Goal: Transaction & Acquisition: Purchase product/service

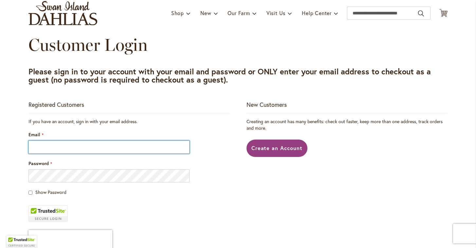
scroll to position [46, 0]
type input "**********"
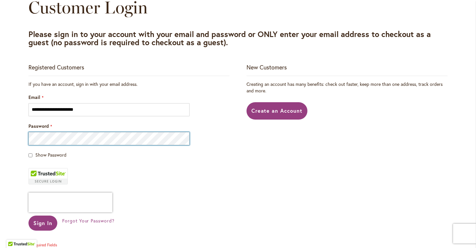
scroll to position [85, 0]
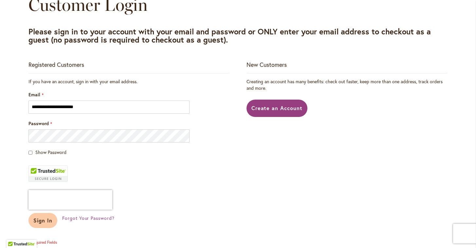
click at [49, 221] on span "Sign In" at bounding box center [42, 220] width 19 height 7
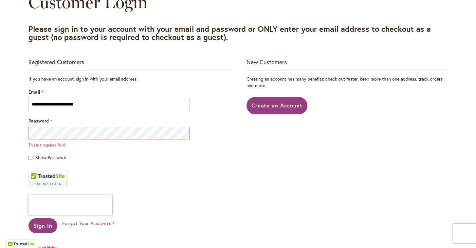
scroll to position [88, 0]
click at [100, 159] on div "Show Password" at bounding box center [129, 157] width 201 height 7
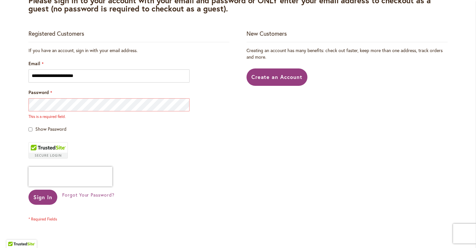
scroll to position [100, 0]
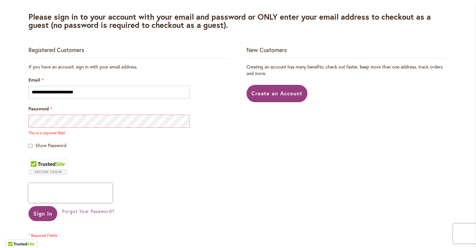
click at [124, 170] on fieldset "**********" at bounding box center [129, 151] width 201 height 175
click at [87, 212] on span "Forgot Your Password?" at bounding box center [88, 211] width 52 height 6
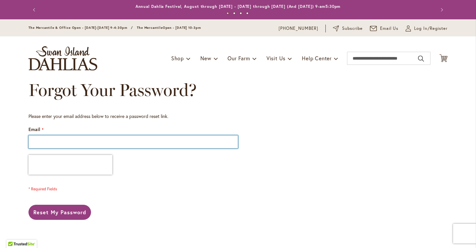
click at [76, 139] on input "Email" at bounding box center [134, 141] width 210 height 13
type input "**********"
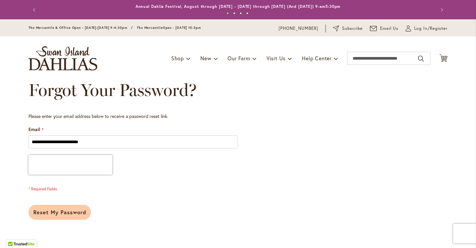
click at [58, 212] on span "Reset My Password" at bounding box center [59, 212] width 53 height 7
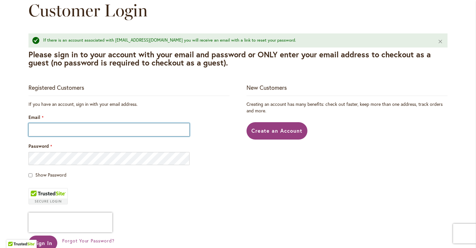
scroll to position [82, 0]
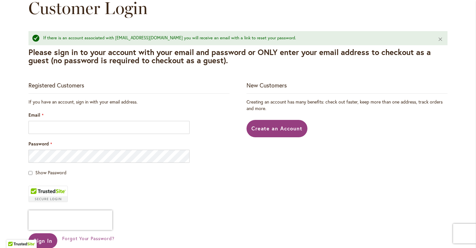
click at [70, 134] on fieldset "If you have an account, sign in with your email address. Email Password Show Pa…" at bounding box center [129, 182] width 201 height 167
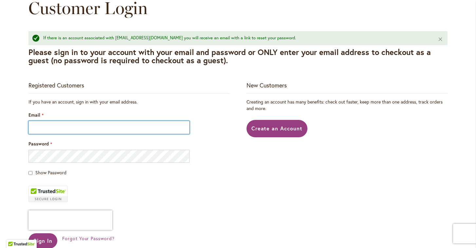
click at [65, 127] on input "Email" at bounding box center [109, 127] width 161 height 13
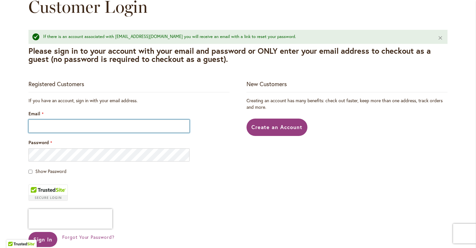
scroll to position [82, 0]
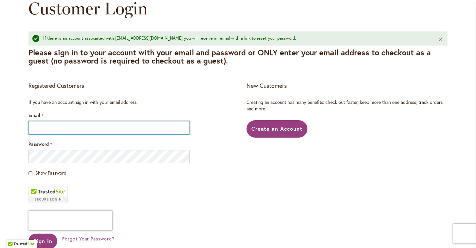
click at [114, 131] on input "Email" at bounding box center [109, 127] width 161 height 13
type input "*"
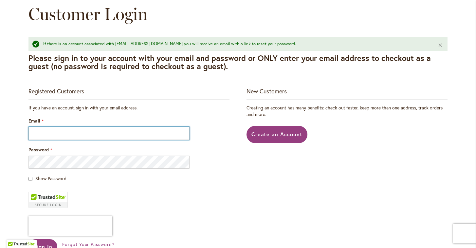
scroll to position [76, 0]
type input "**********"
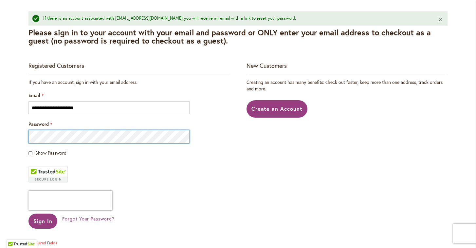
scroll to position [112, 0]
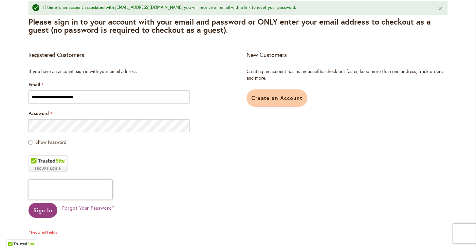
click at [264, 100] on span "Create an Account" at bounding box center [277, 97] width 51 height 7
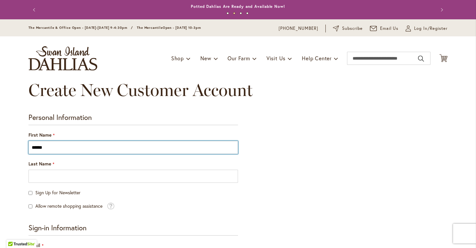
type input "******"
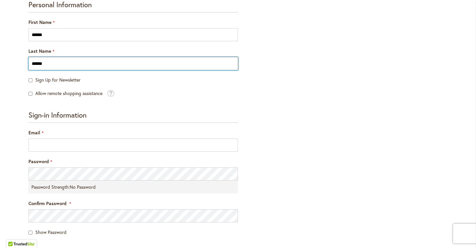
scroll to position [120, 0]
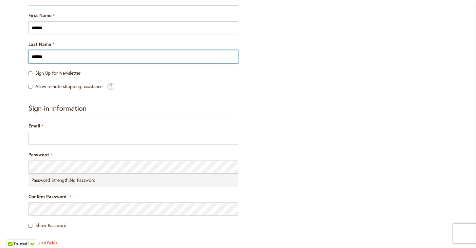
type input "******"
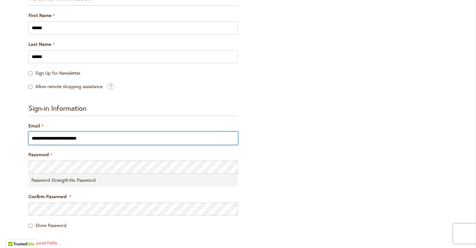
type input "**********"
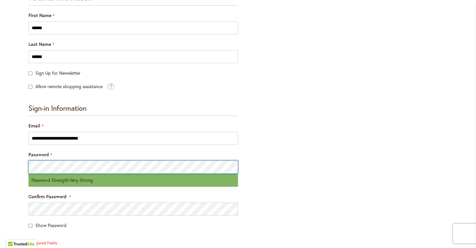
click at [0, 159] on html "Skip to Accessibility Information The store will not work correctly in the case…" at bounding box center [238, 124] width 476 height 248
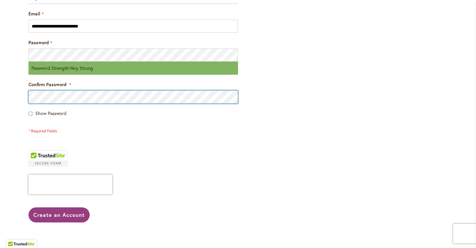
scroll to position [310, 0]
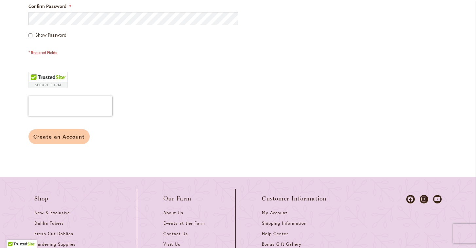
click at [67, 138] on span "Create an Account" at bounding box center [58, 136] width 51 height 7
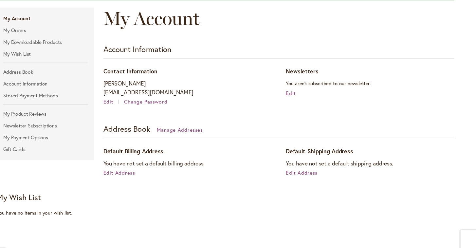
scroll to position [83, 0]
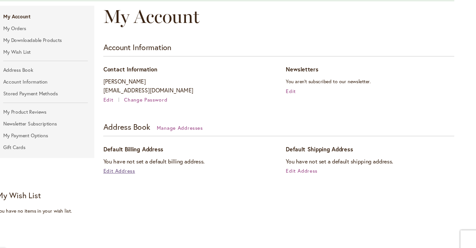
click at [126, 166] on span "Edit Address" at bounding box center [140, 169] width 29 height 6
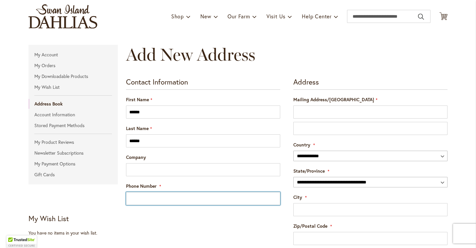
scroll to position [42, 0]
type input "**********"
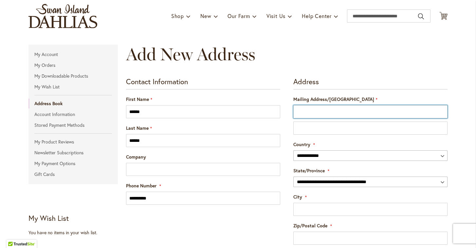
type input "*"
type input "****"
type input "**********"
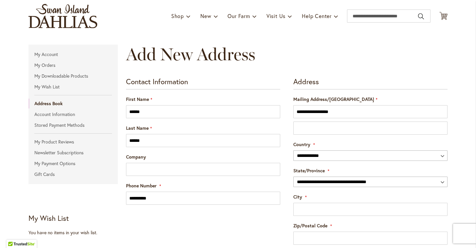
select select "**"
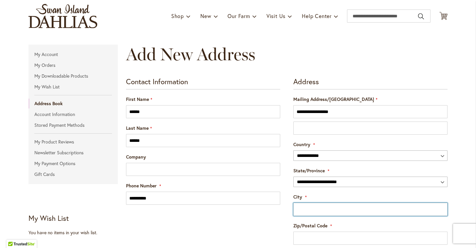
type input "**********"
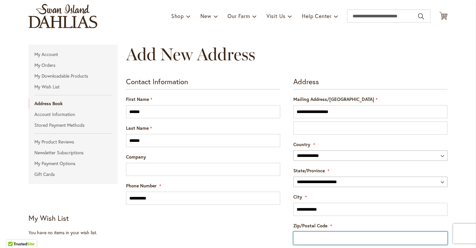
type input "*****"
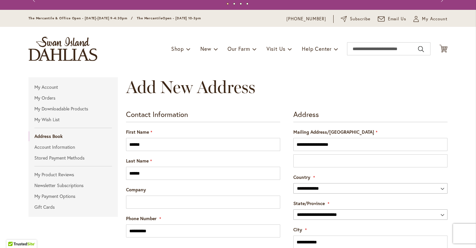
scroll to position [2, 0]
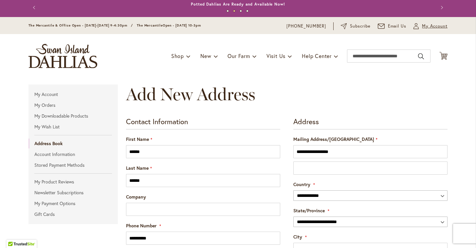
click at [429, 28] on span "My Account" at bounding box center [435, 26] width 26 height 7
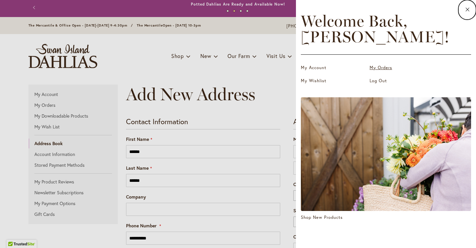
click at [384, 68] on link "My Orders" at bounding box center [403, 68] width 66 height 7
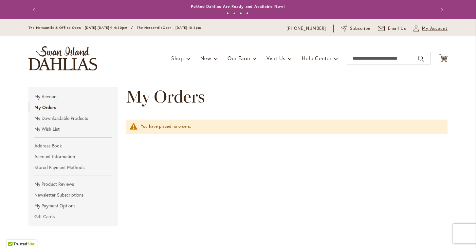
click at [434, 28] on span "My Account" at bounding box center [435, 28] width 26 height 7
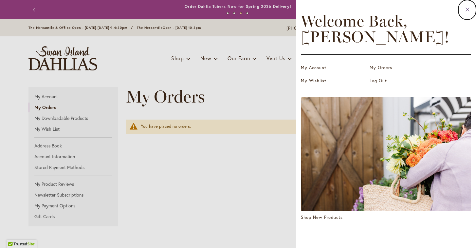
click at [467, 11] on icon at bounding box center [467, 10] width 5 height 6
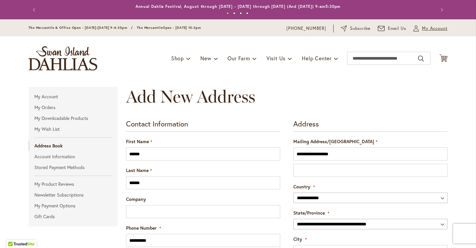
click at [430, 28] on span "My Account" at bounding box center [435, 28] width 26 height 7
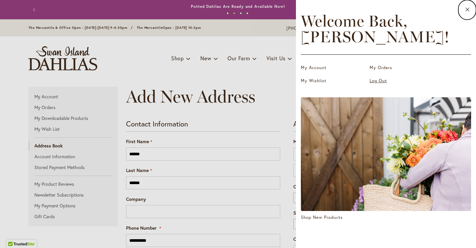
click at [379, 79] on link "Log Out" at bounding box center [403, 81] width 66 height 7
click at [380, 82] on link "Log Out" at bounding box center [403, 81] width 66 height 7
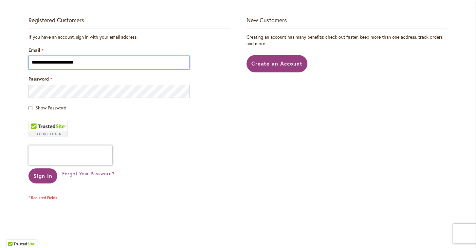
scroll to position [132, 0]
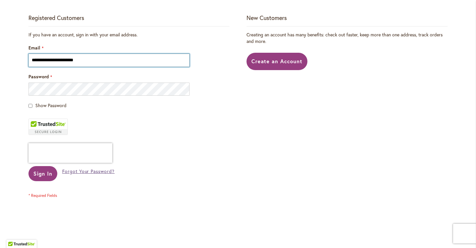
type input "**********"
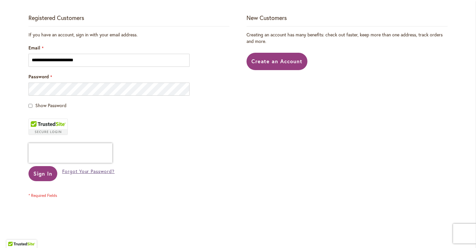
click at [88, 173] on span "Forgot Your Password?" at bounding box center [88, 171] width 52 height 6
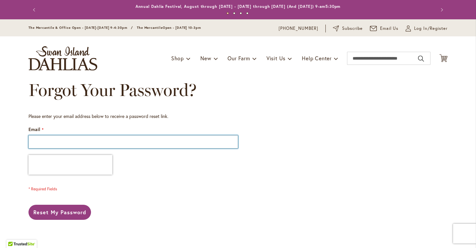
click at [58, 142] on input "Email" at bounding box center [134, 141] width 210 height 13
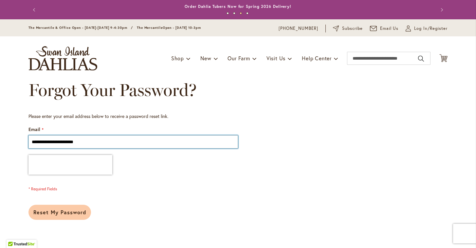
type input "**********"
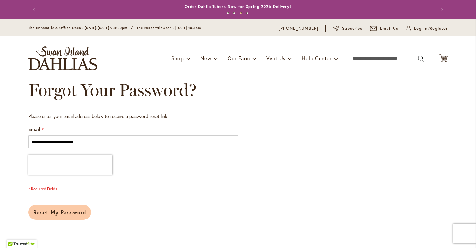
click at [64, 210] on span "Reset My Password" at bounding box center [59, 212] width 53 height 7
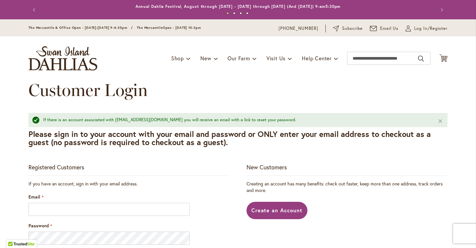
click at [65, 209] on input "Email" at bounding box center [109, 209] width 161 height 13
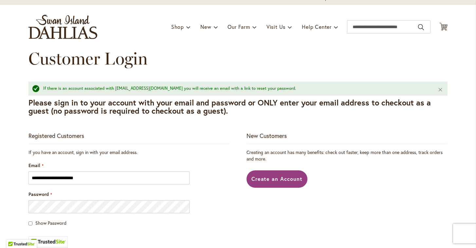
scroll to position [76, 0]
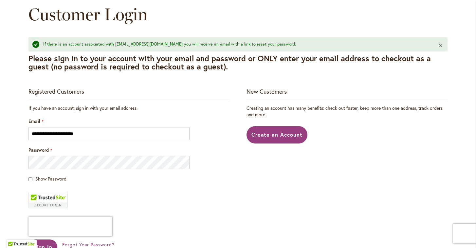
type input "**********"
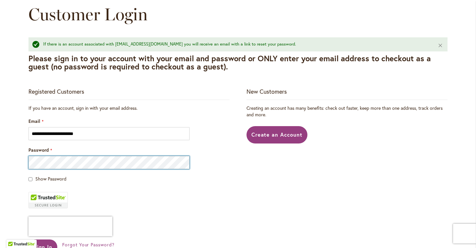
scroll to position [182, 0]
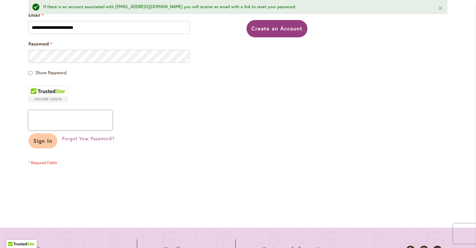
click at [49, 142] on span "Sign In" at bounding box center [42, 140] width 19 height 7
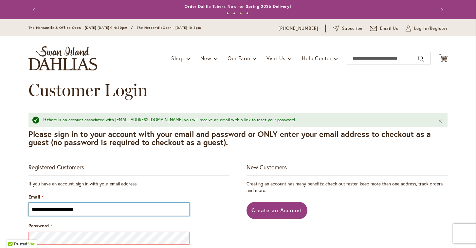
scroll to position [0, 0]
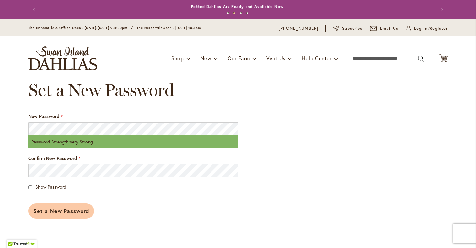
click at [53, 212] on span "Set a New Password" at bounding box center [61, 210] width 56 height 7
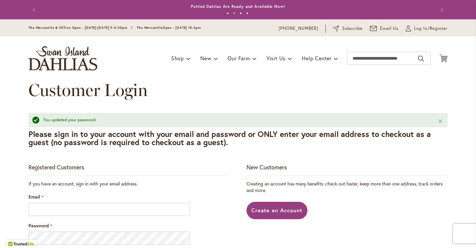
click at [86, 207] on input "Email" at bounding box center [109, 209] width 161 height 13
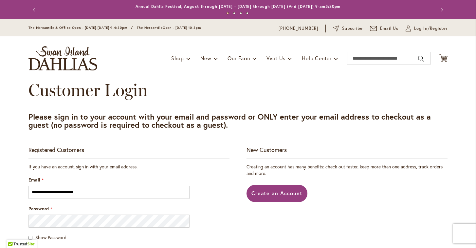
type input "**********"
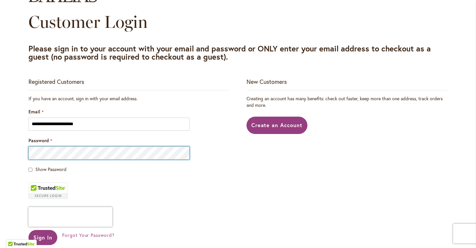
scroll to position [138, 0]
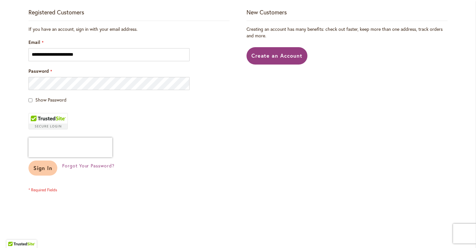
click at [48, 167] on span "Sign In" at bounding box center [42, 167] width 19 height 7
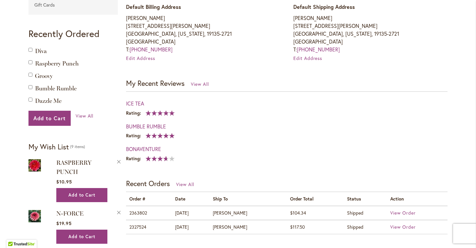
scroll to position [141, 0]
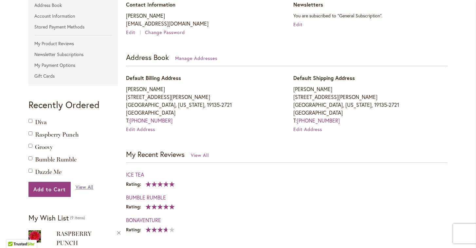
click at [85, 186] on span "View All" at bounding box center [85, 187] width 18 height 6
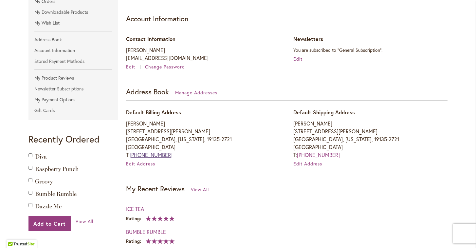
scroll to position [266, 0]
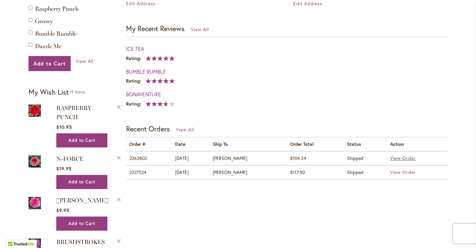
click at [402, 155] on span "View Order" at bounding box center [404, 158] width 26 height 6
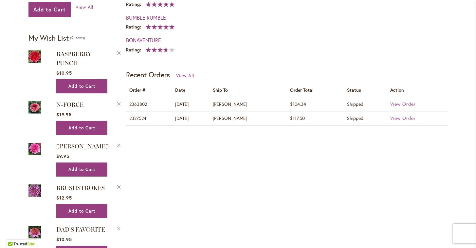
scroll to position [305, 0]
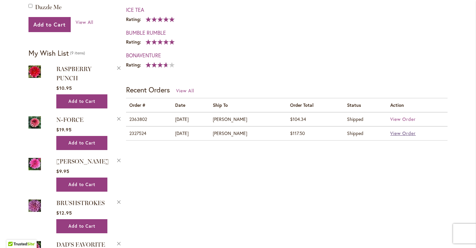
click at [404, 132] on span "View Order" at bounding box center [404, 133] width 26 height 6
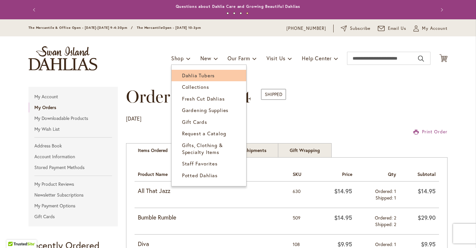
click at [193, 76] on span "Dahlia Tubers" at bounding box center [198, 75] width 33 height 7
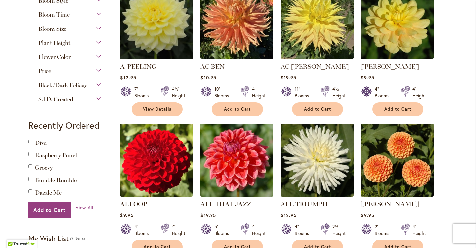
scroll to position [128, 0]
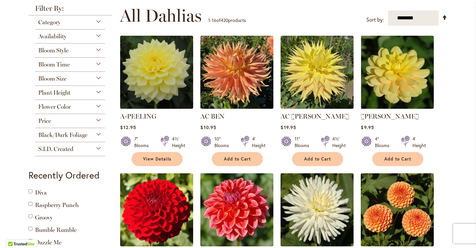
click at [61, 51] on span "Bloom Style" at bounding box center [53, 50] width 30 height 7
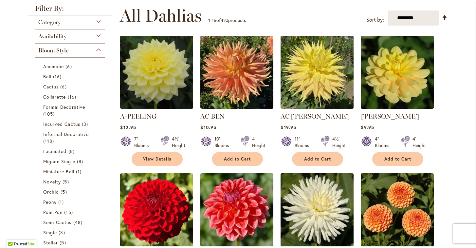
scroll to position [171, 0]
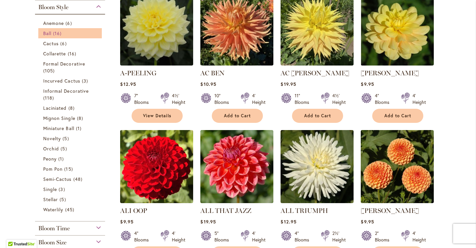
click at [46, 32] on span "Ball" at bounding box center [47, 33] width 8 height 6
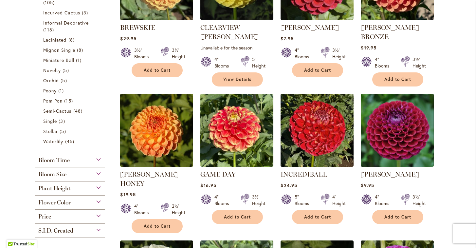
scroll to position [203, 0]
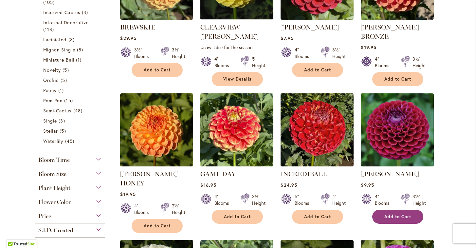
click at [395, 214] on span "Add to Cart" at bounding box center [398, 217] width 27 height 6
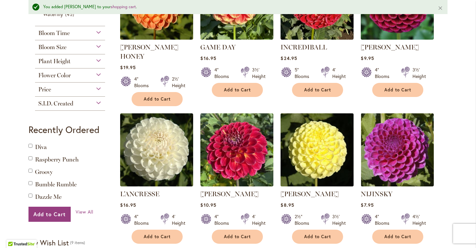
scroll to position [348, 0]
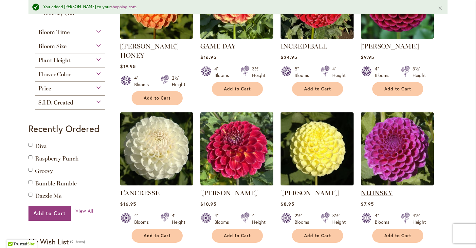
click at [379, 189] on link "NIJINSKY" at bounding box center [377, 193] width 32 height 8
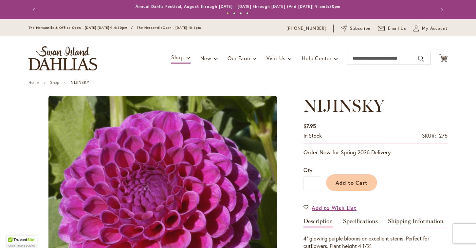
type input "******"
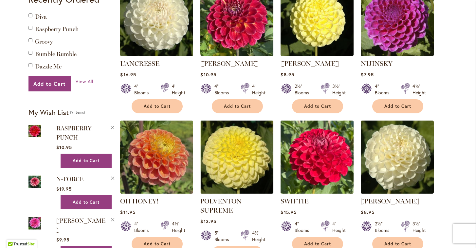
scroll to position [462, 0]
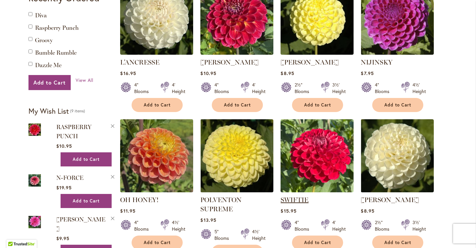
click at [290, 196] on link "SWIFTIE" at bounding box center [295, 200] width 28 height 8
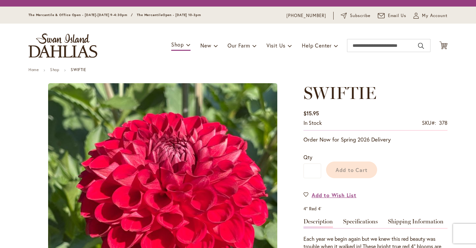
type input "******"
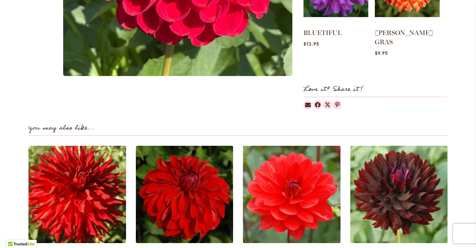
scroll to position [114, 0]
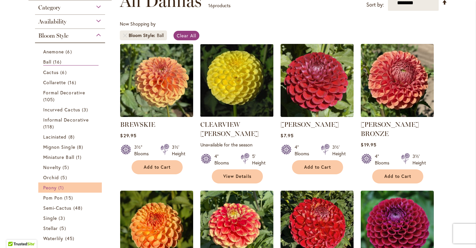
scroll to position [93, 0]
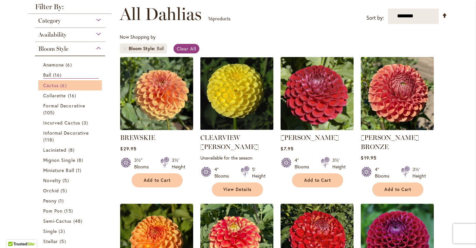
click at [52, 85] on span "Cactus" at bounding box center [50, 85] width 15 height 6
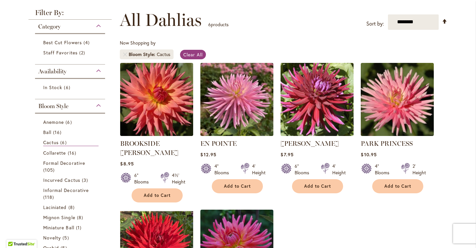
scroll to position [98, 0]
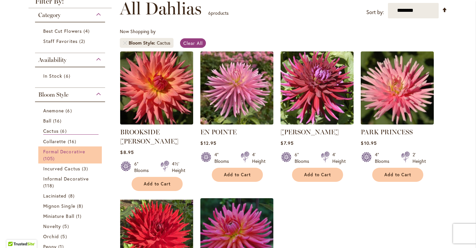
click at [59, 151] on span "Formal Decorative" at bounding box center [64, 151] width 42 height 6
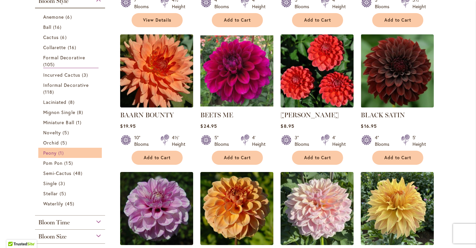
scroll to position [254, 0]
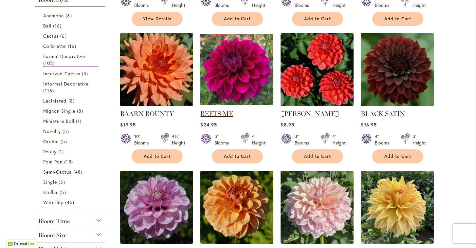
click at [222, 114] on link "BEETS ME" at bounding box center [217, 114] width 33 height 8
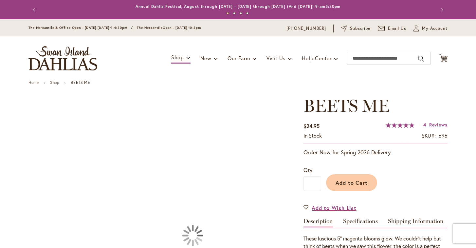
type input "******"
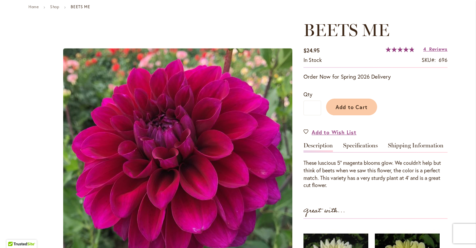
scroll to position [77, 0]
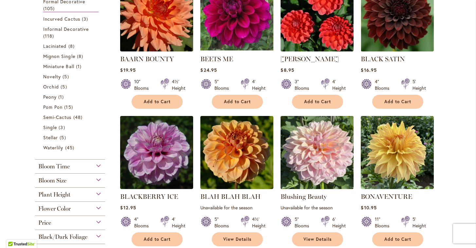
scroll to position [310, 0]
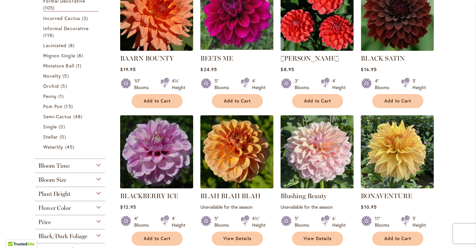
click at [151, 167] on img at bounding box center [157, 151] width 77 height 77
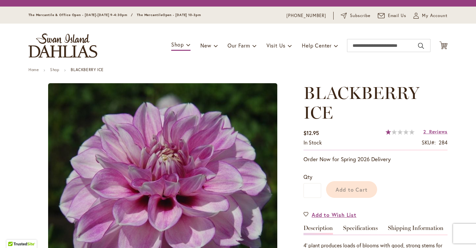
type input "******"
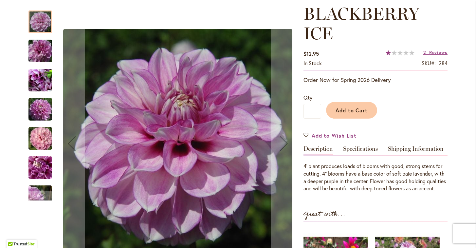
scroll to position [108, 0]
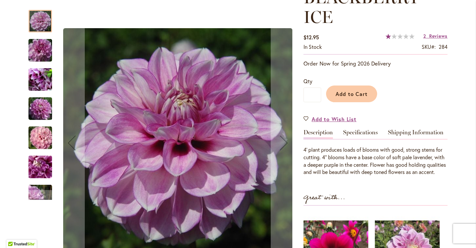
click at [44, 136] on img "BLACKBERRY ICE" at bounding box center [40, 137] width 47 height 31
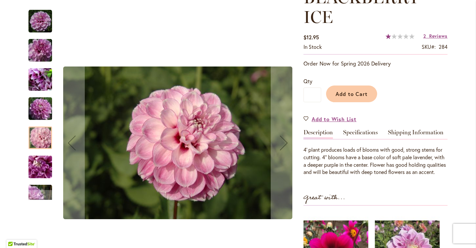
click at [47, 114] on img "BLACKBERRY ICE" at bounding box center [40, 108] width 47 height 31
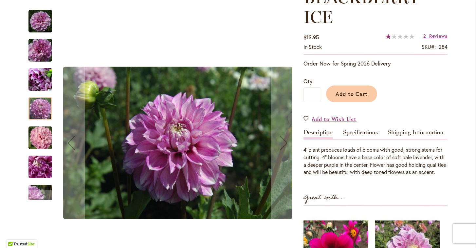
click at [44, 81] on img "BLACKBERRY ICE" at bounding box center [40, 79] width 47 height 35
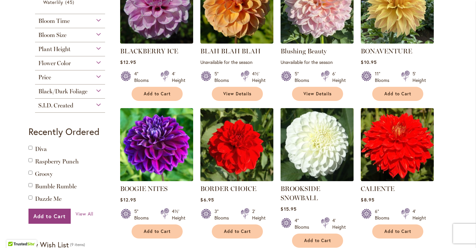
scroll to position [456, 0]
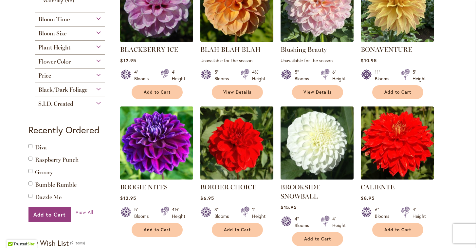
click at [158, 145] on img at bounding box center [157, 143] width 77 height 77
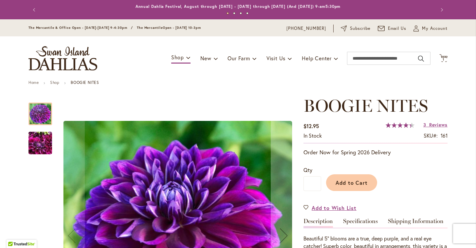
type input "******"
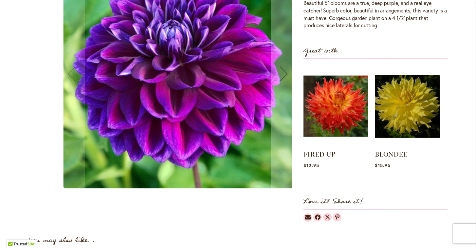
scroll to position [140, 0]
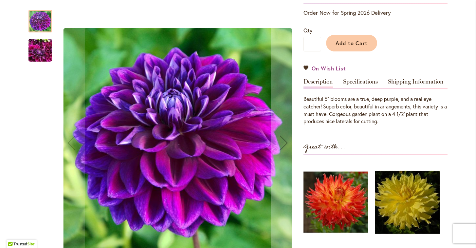
click at [42, 48] on img "BOOGIE NITES" at bounding box center [41, 50] width 24 height 31
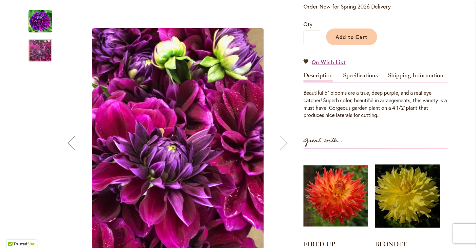
scroll to position [109, 0]
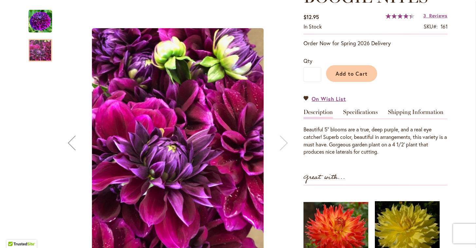
click at [46, 51] on div at bounding box center [41, 50] width 24 height 23
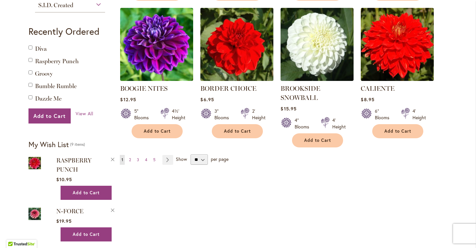
scroll to position [579, 0]
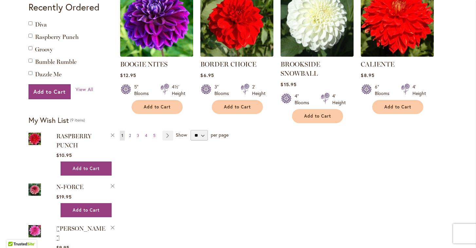
click at [129, 133] on span "2" at bounding box center [130, 135] width 2 height 5
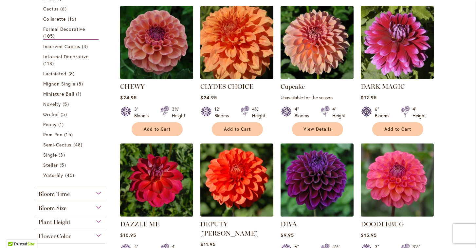
scroll to position [320, 0]
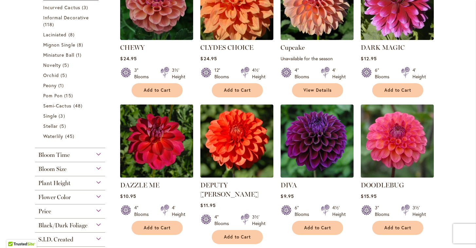
click at [165, 132] on img at bounding box center [157, 141] width 77 height 77
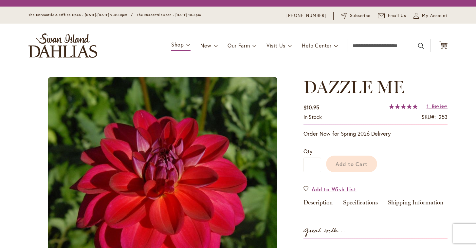
type input "******"
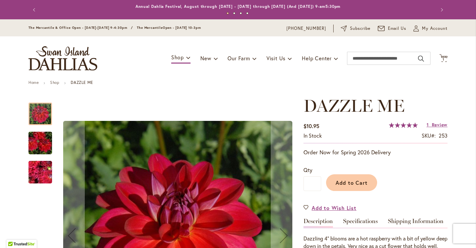
click at [40, 141] on img "DAZZLE ME" at bounding box center [40, 142] width 47 height 31
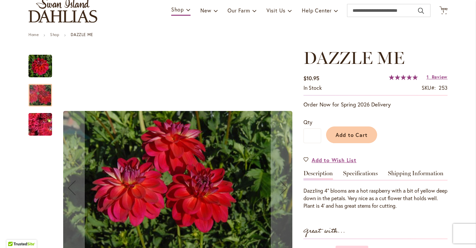
scroll to position [48, 0]
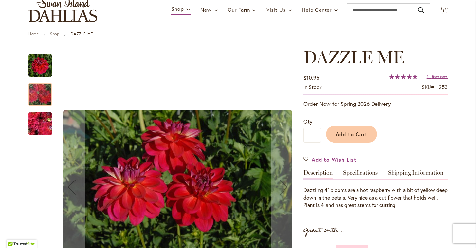
click at [43, 118] on img "DAZZLE ME" at bounding box center [40, 123] width 47 height 35
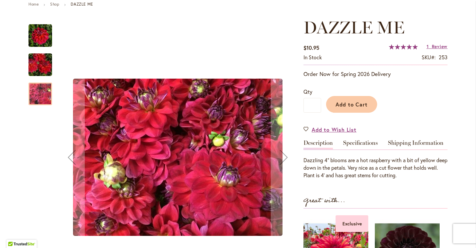
scroll to position [75, 0]
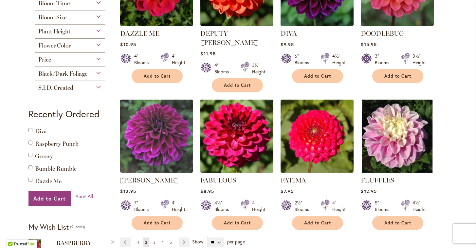
scroll to position [473, 0]
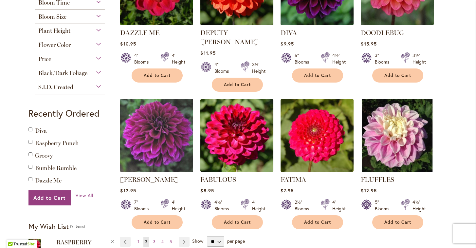
click at [151, 122] on img at bounding box center [157, 135] width 77 height 77
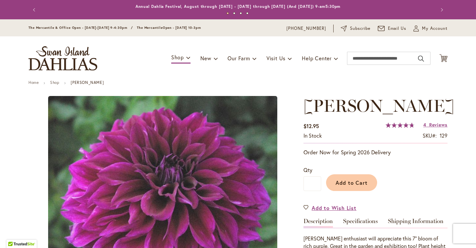
type input "******"
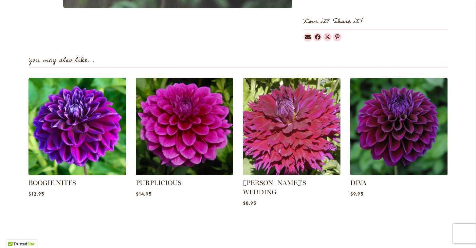
scroll to position [407, 0]
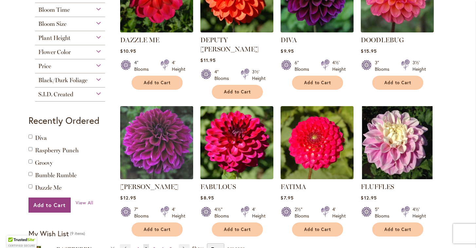
scroll to position [467, 0]
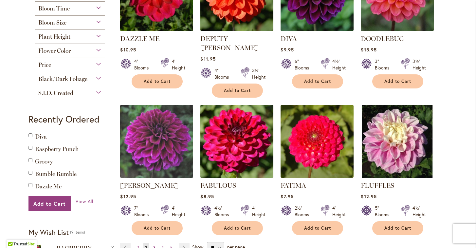
click at [234, 136] on img at bounding box center [237, 141] width 77 height 77
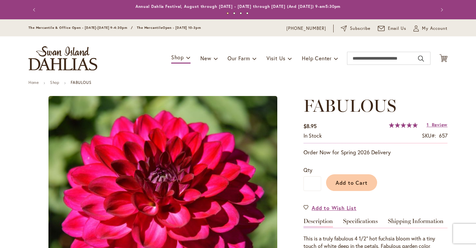
type input "******"
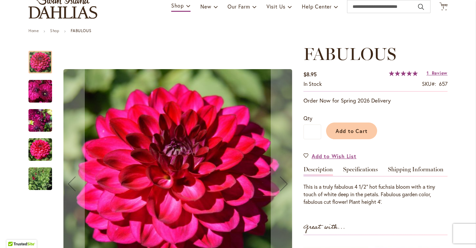
scroll to position [53, 0]
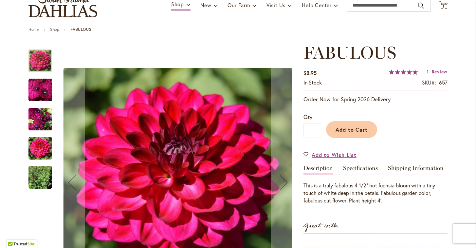
click at [30, 118] on img "FABULOUS" at bounding box center [41, 119] width 24 height 31
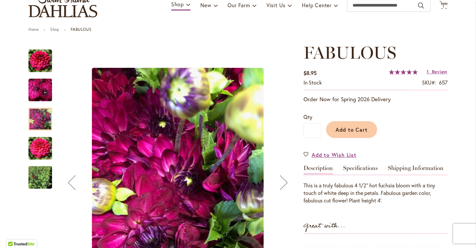
click at [42, 87] on img "FABULOUS" at bounding box center [41, 90] width 24 height 24
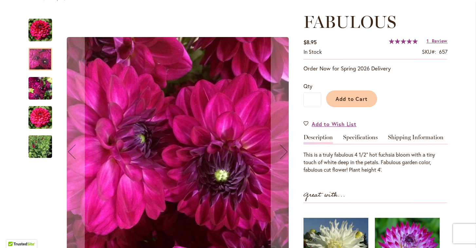
scroll to position [84, 0]
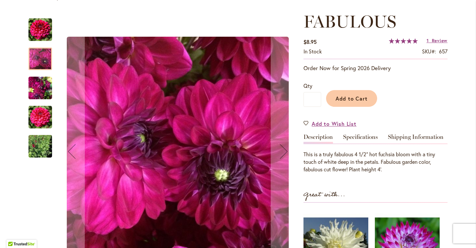
click at [39, 92] on img "FABULOUS" at bounding box center [41, 87] width 24 height 31
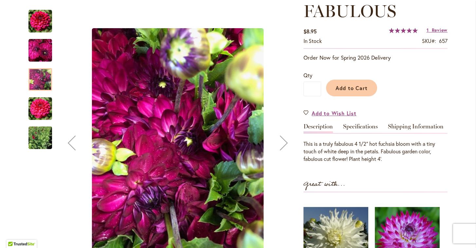
scroll to position [101, 0]
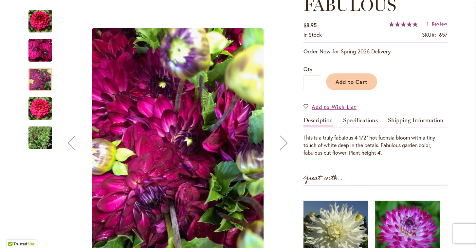
click at [42, 113] on img "FABULOUS" at bounding box center [41, 109] width 24 height 24
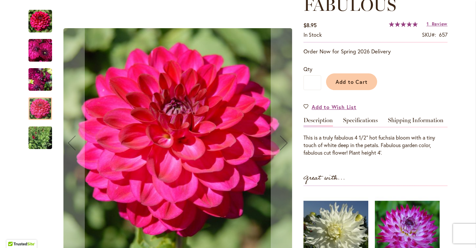
click at [42, 136] on img "FABULOUS" at bounding box center [41, 137] width 24 height 31
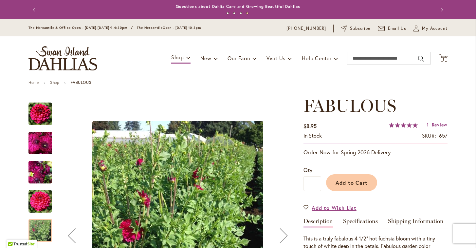
scroll to position [0, 0]
click at [43, 115] on img "FABULOUS" at bounding box center [41, 114] width 24 height 24
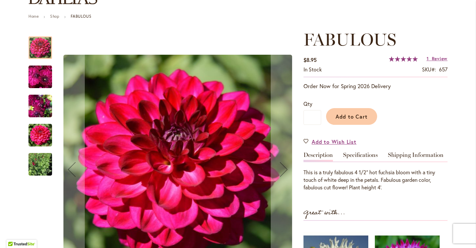
scroll to position [62, 0]
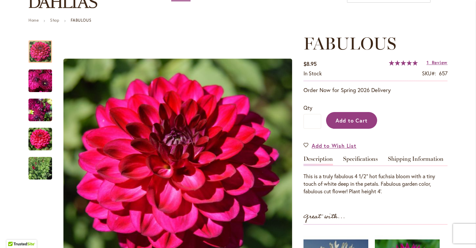
click at [356, 122] on span "Add to Cart" at bounding box center [352, 120] width 32 height 7
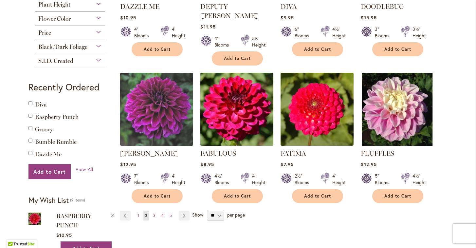
scroll to position [509, 0]
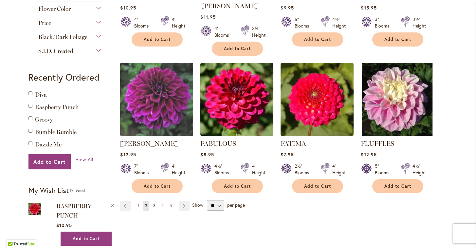
click at [156, 201] on link "Page 3" at bounding box center [155, 206] width 6 height 10
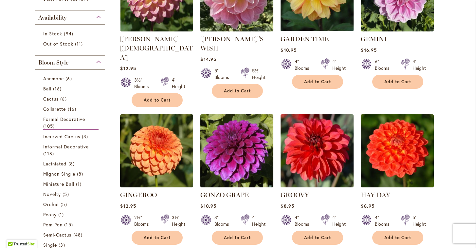
scroll to position [193, 0]
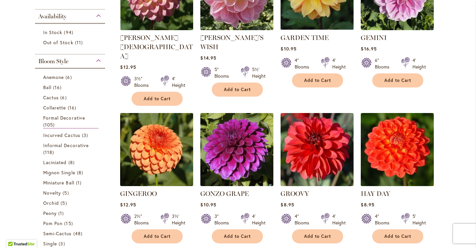
click at [398, 133] on img at bounding box center [397, 149] width 77 height 77
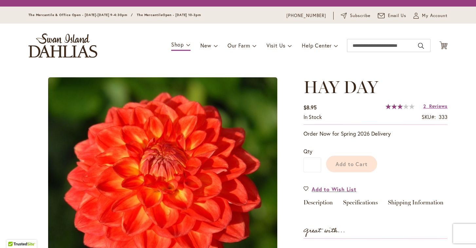
type input "******"
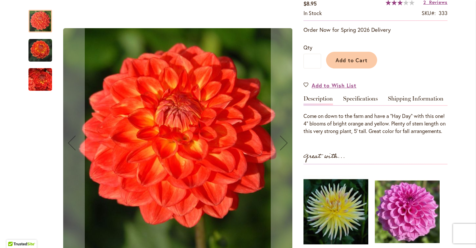
scroll to position [123, 0]
click at [40, 49] on img "HAY DAY" at bounding box center [41, 51] width 24 height 24
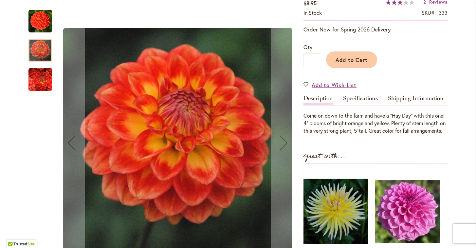
click at [46, 79] on img "HAY DAY" at bounding box center [40, 79] width 47 height 45
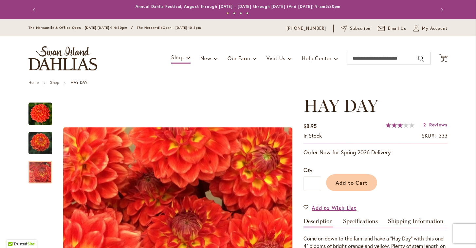
scroll to position [0, 0]
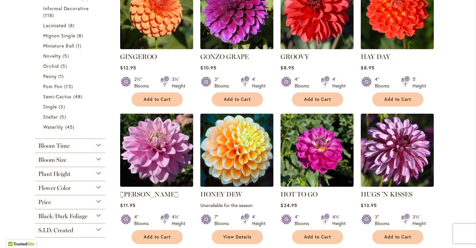
scroll to position [331, 0]
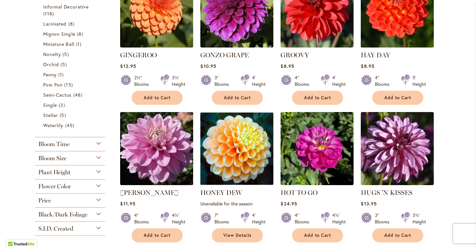
click at [161, 129] on img at bounding box center [157, 148] width 77 height 77
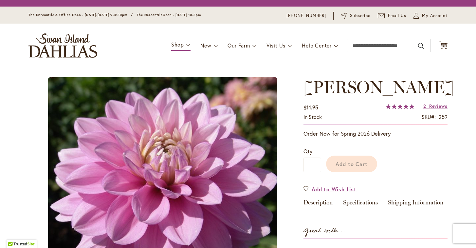
type input "******"
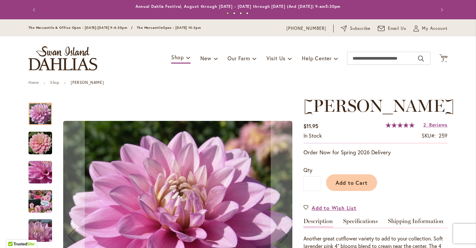
scroll to position [87, 0]
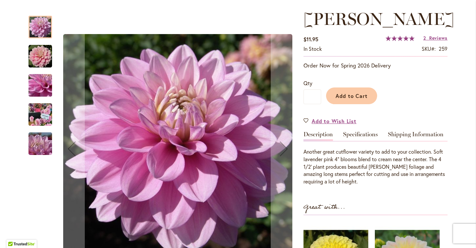
click at [39, 116] on img "HEATHER FEATHER" at bounding box center [40, 114] width 47 height 35
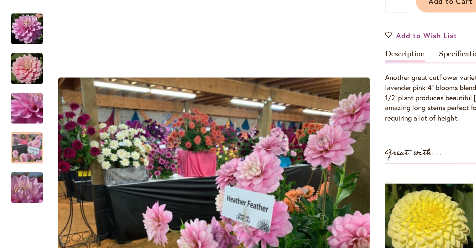
scroll to position [121, 0]
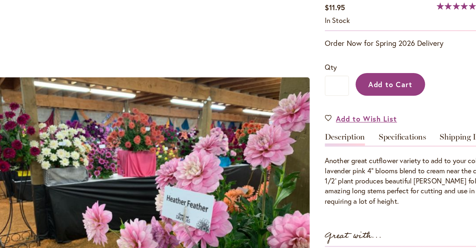
click at [336, 66] on span "Add to Cart" at bounding box center [352, 62] width 32 height 7
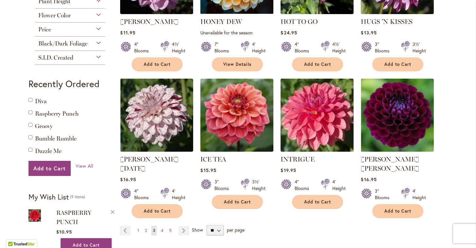
scroll to position [510, 0]
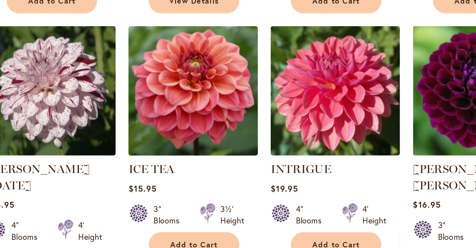
click at [199, 69] on img at bounding box center [237, 107] width 77 height 77
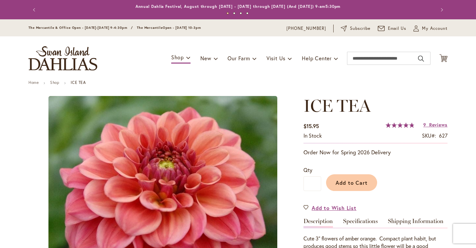
type input "******"
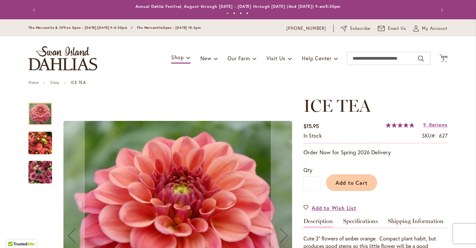
scroll to position [28, 0]
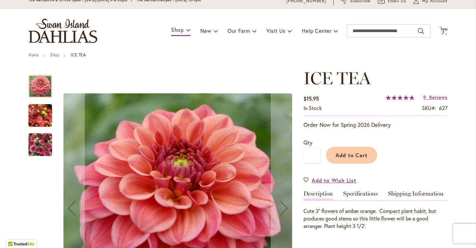
click at [39, 114] on img "ICE TEA" at bounding box center [41, 115] width 24 height 31
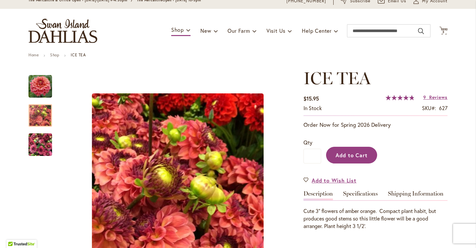
click at [355, 155] on span "Add to Cart" at bounding box center [352, 155] width 32 height 7
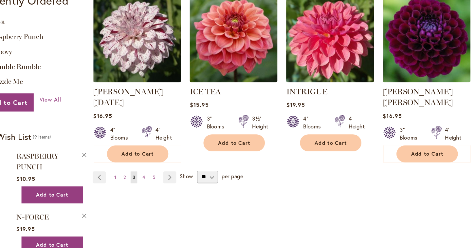
scroll to position [546, 0]
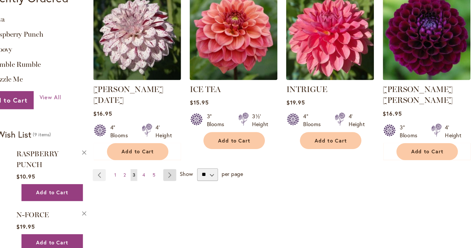
click at [179, 182] on link "Page Next" at bounding box center [184, 187] width 11 height 10
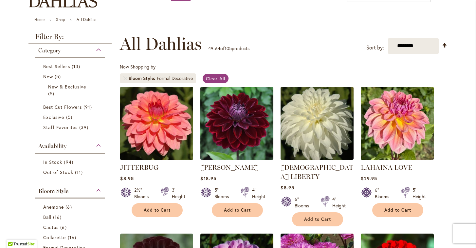
scroll to position [66, 0]
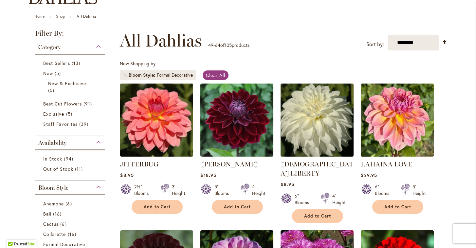
click at [159, 121] on img at bounding box center [157, 120] width 77 height 77
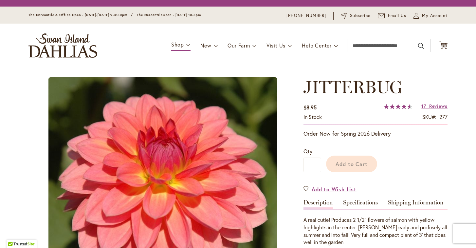
type input "******"
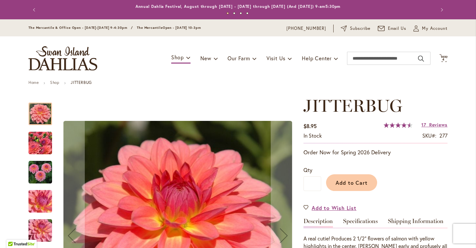
click at [36, 170] on img "JITTERBUG" at bounding box center [41, 173] width 24 height 24
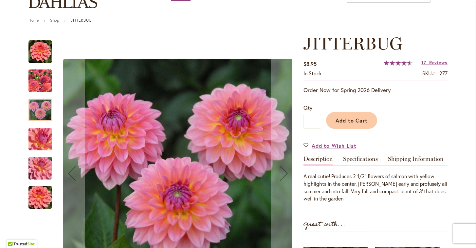
scroll to position [79, 0]
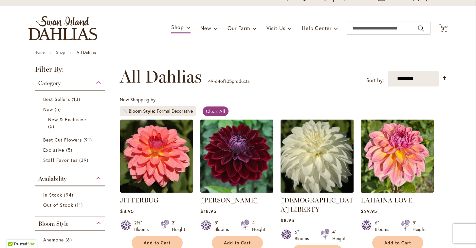
scroll to position [31, 0]
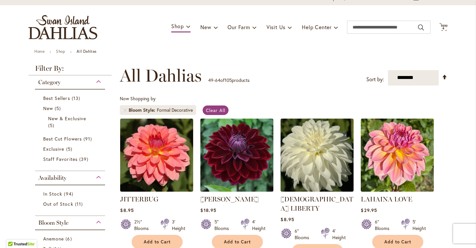
click at [244, 158] on img at bounding box center [237, 155] width 77 height 77
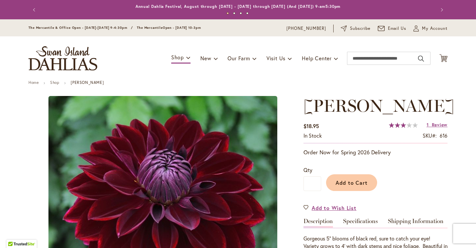
type input "******"
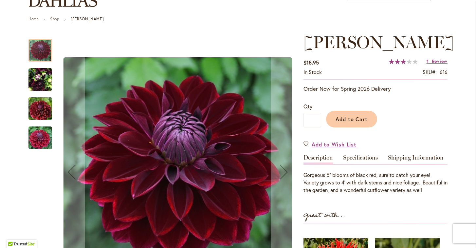
scroll to position [87, 0]
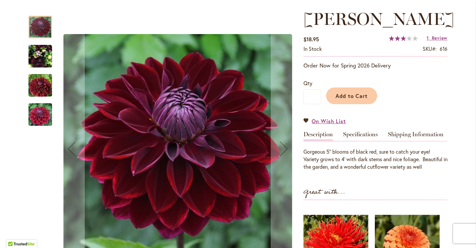
click at [40, 85] on img "Kaisha Lea" at bounding box center [40, 85] width 47 height 31
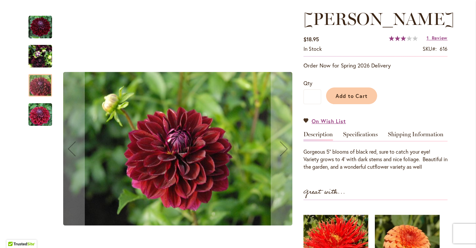
click at [48, 120] on img "Kaisha Lea" at bounding box center [40, 114] width 47 height 31
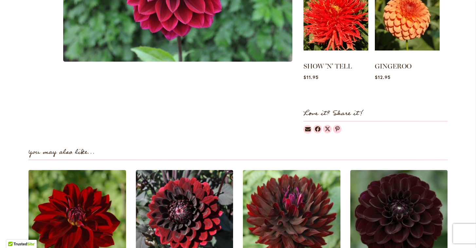
scroll to position [401, 0]
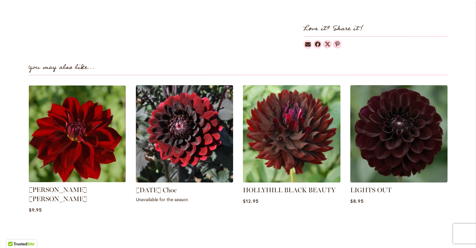
click at [77, 126] on img at bounding box center [78, 134] width 102 height 102
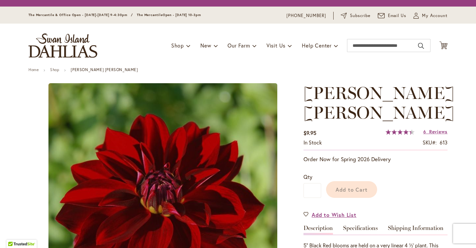
type input "******"
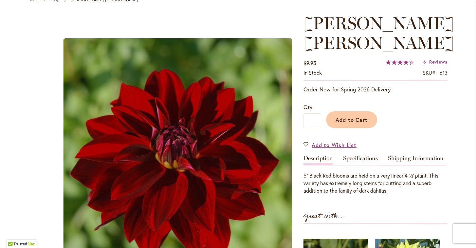
scroll to position [77, 0]
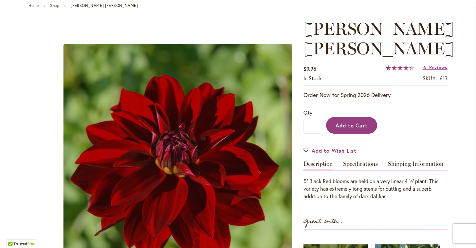
click at [361, 122] on span "Add to Cart" at bounding box center [352, 125] width 32 height 7
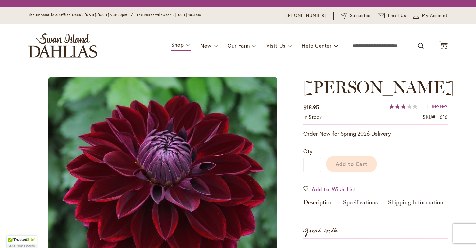
type input "******"
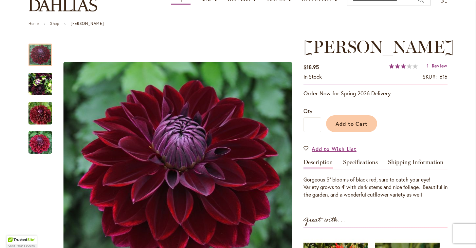
scroll to position [75, 0]
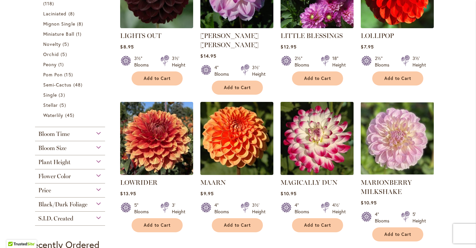
scroll to position [343, 0]
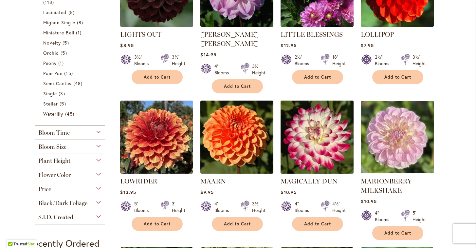
click at [316, 119] on img at bounding box center [317, 137] width 77 height 77
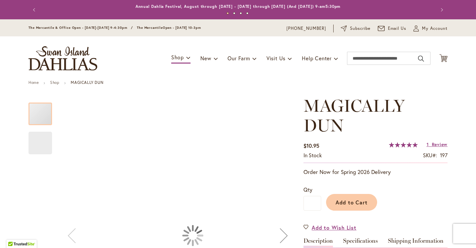
type input "******"
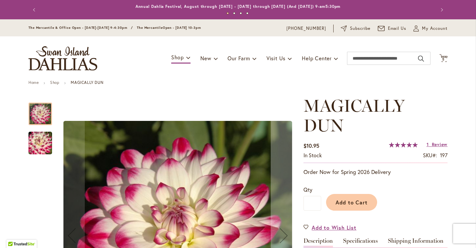
scroll to position [95, 0]
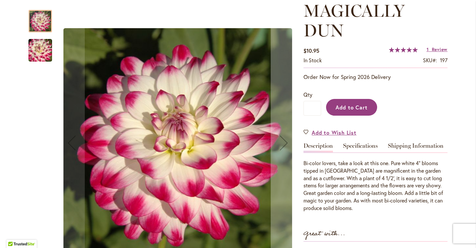
click at [348, 107] on span "Add to Cart" at bounding box center [352, 107] width 32 height 7
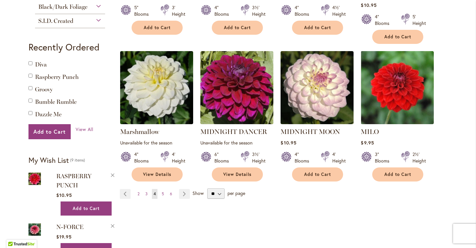
scroll to position [557, 0]
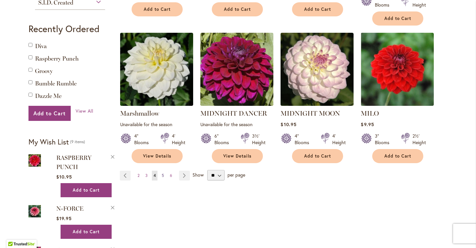
click at [163, 173] on span "5" at bounding box center [163, 175] width 2 height 5
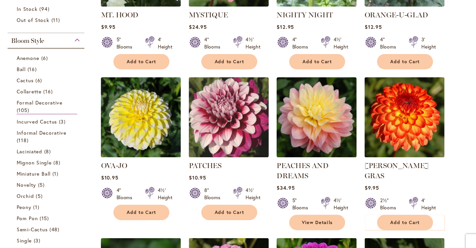
scroll to position [207, 0]
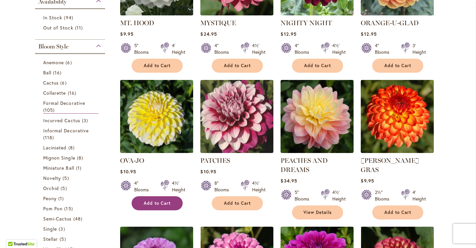
click at [154, 206] on button "Add to Cart" at bounding box center [157, 203] width 51 height 14
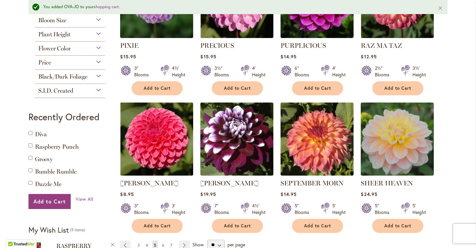
scroll to position [582, 0]
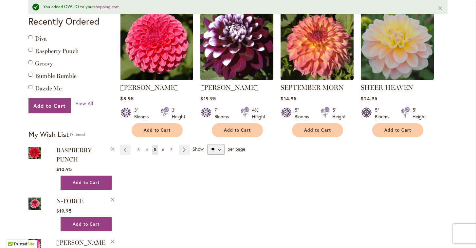
click at [163, 147] on span "6" at bounding box center [163, 149] width 2 height 5
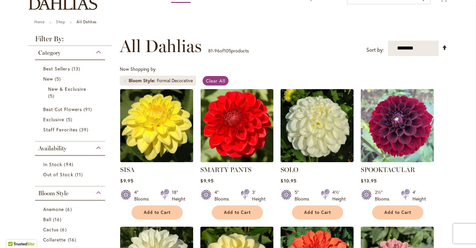
scroll to position [61, 0]
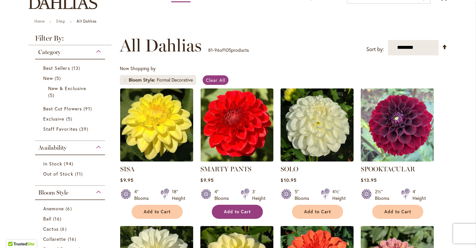
click at [245, 211] on span "Add to Cart" at bounding box center [237, 212] width 27 height 6
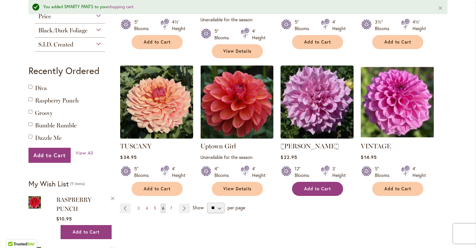
scroll to position [545, 0]
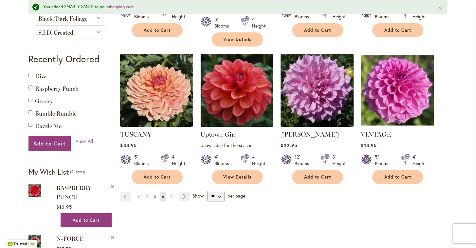
click at [172, 194] on span "7" at bounding box center [171, 196] width 2 height 5
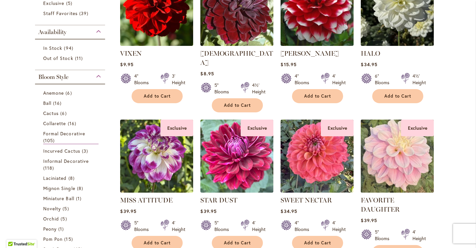
scroll to position [177, 0]
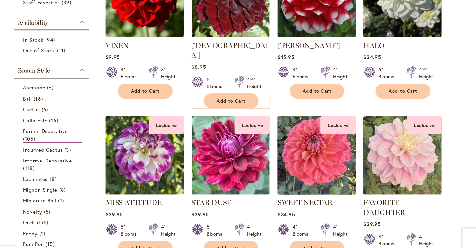
click at [303, 142] on img at bounding box center [317, 155] width 77 height 77
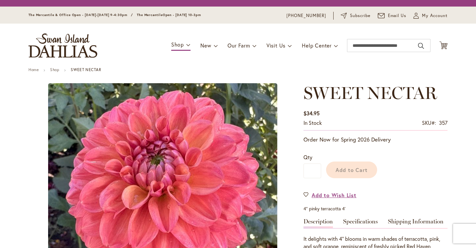
type input "******"
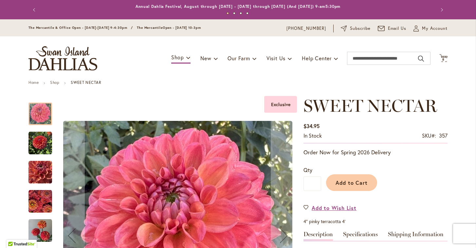
scroll to position [47, 0]
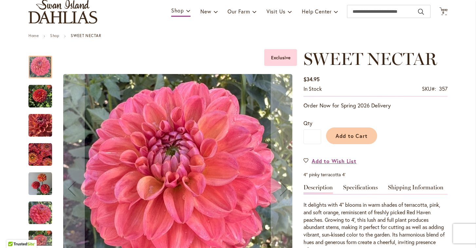
click at [36, 124] on img "SWEET NECTAR" at bounding box center [41, 126] width 24 height 24
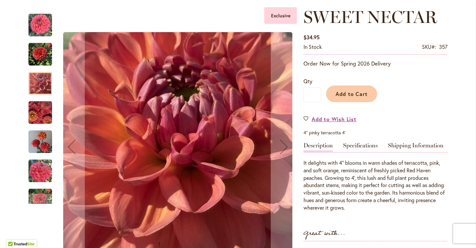
scroll to position [110, 0]
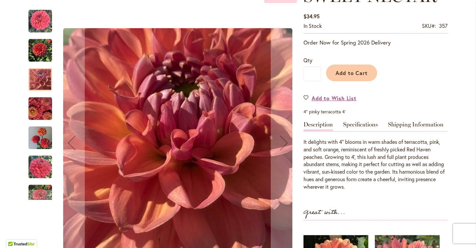
click at [44, 143] on img "SWEET NECTAR" at bounding box center [41, 138] width 24 height 24
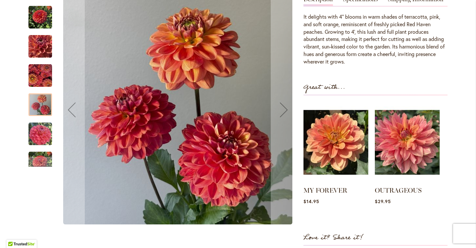
scroll to position [234, 0]
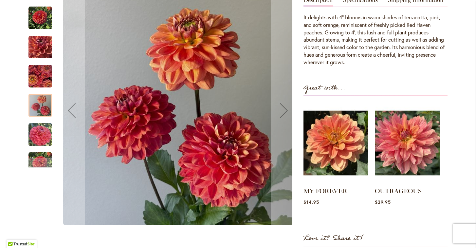
click at [40, 134] on img "SWEET NECTAR" at bounding box center [41, 135] width 24 height 24
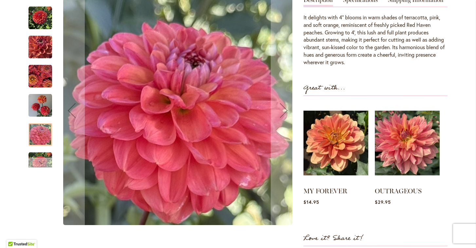
click at [45, 160] on div "Next" at bounding box center [40, 163] width 10 height 10
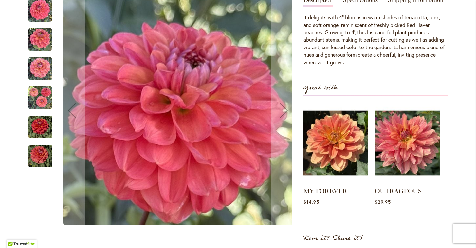
click at [44, 155] on img "SWEET NECTAR" at bounding box center [41, 156] width 24 height 24
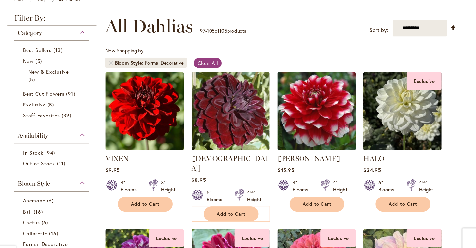
scroll to position [99, 0]
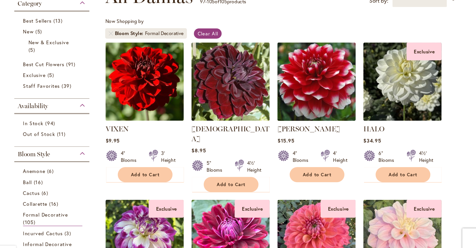
click at [299, 82] on img at bounding box center [317, 86] width 77 height 77
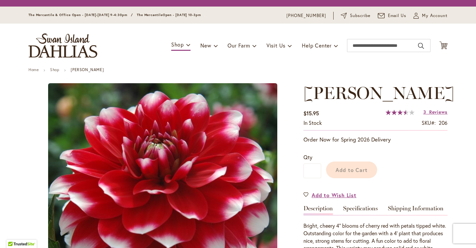
type input "******"
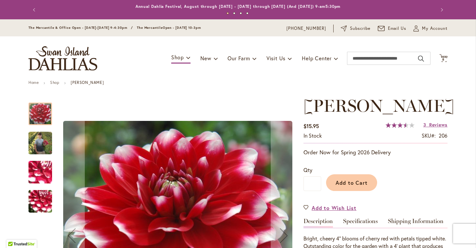
click at [42, 172] on img "ZAKARY ROBERT" at bounding box center [40, 172] width 47 height 35
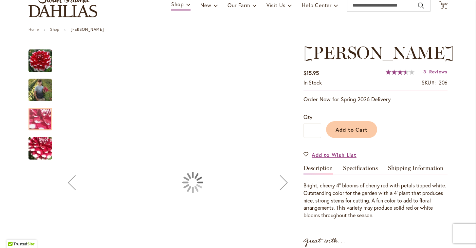
scroll to position [57, 0]
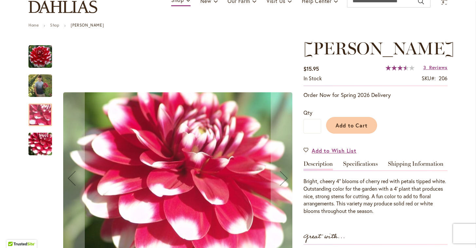
click at [43, 141] on img "ZAKARY ROBERT" at bounding box center [40, 143] width 47 height 35
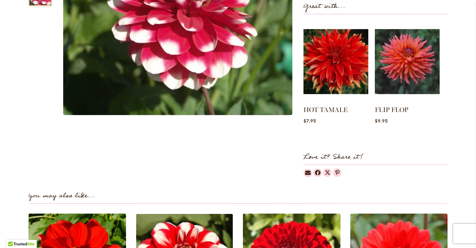
scroll to position [213, 0]
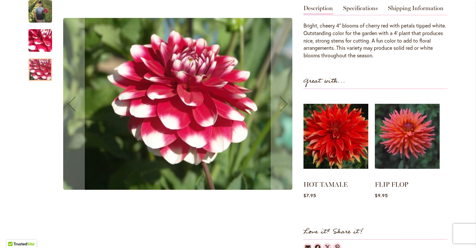
click at [44, 57] on img "ZAKARY ROBERT" at bounding box center [40, 40] width 47 height 35
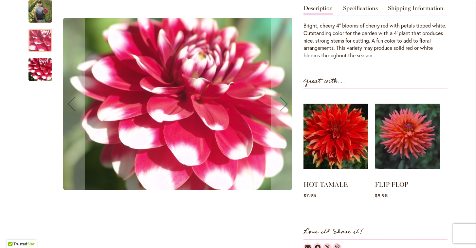
click at [38, 26] on img "ZAKARY ROBERT" at bounding box center [41, 10] width 24 height 29
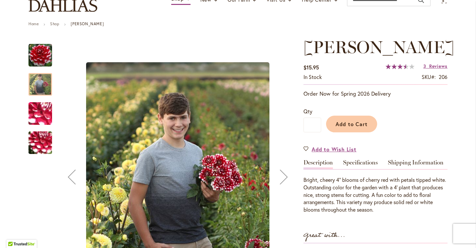
scroll to position [58, 0]
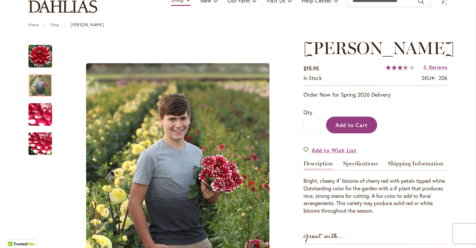
click at [353, 128] on span "Add to Cart" at bounding box center [352, 125] width 32 height 7
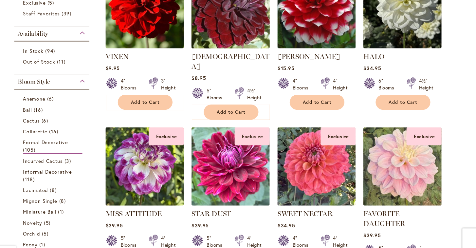
scroll to position [169, 0]
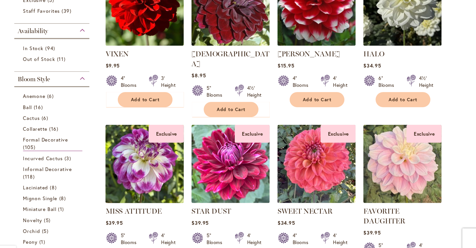
click at [140, 147] on img at bounding box center [157, 163] width 77 height 77
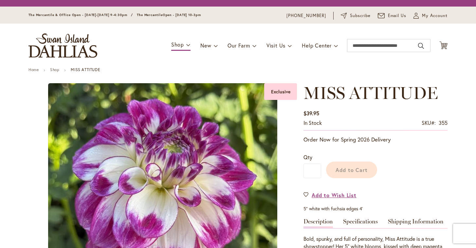
type input "******"
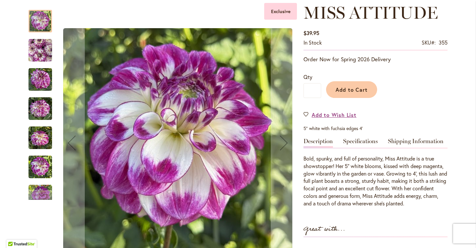
scroll to position [101, 0]
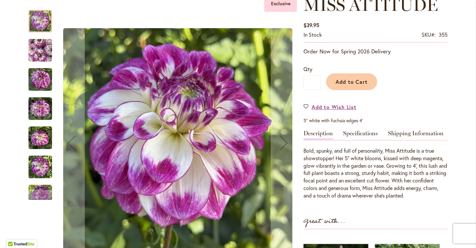
click at [40, 80] on img "MISS ATTITUDE" at bounding box center [41, 80] width 24 height 24
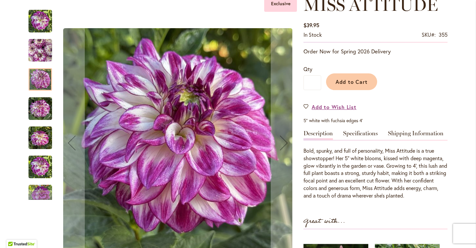
click at [48, 117] on img "MISS ATTITUDE" at bounding box center [41, 109] width 24 height 24
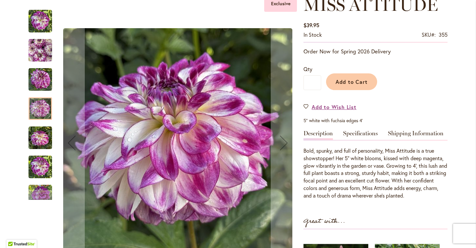
click at [45, 137] on img "MISS ATTITUDE" at bounding box center [41, 138] width 24 height 24
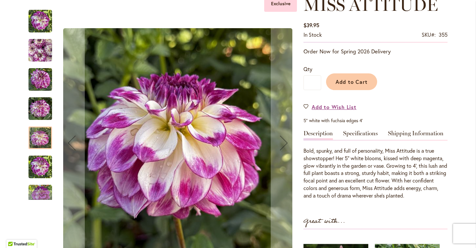
click at [44, 164] on img "MISS ATTITUDE" at bounding box center [41, 167] width 24 height 24
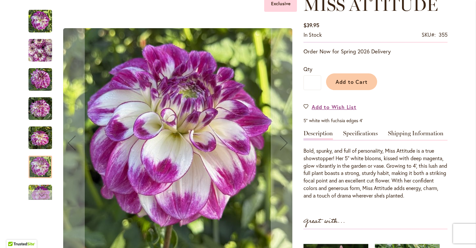
click at [42, 197] on div "Next" at bounding box center [40, 195] width 10 height 10
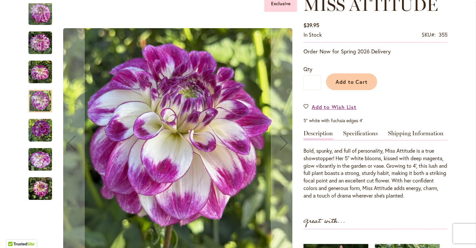
click at [46, 191] on img "MISS ATTITUDE" at bounding box center [41, 189] width 24 height 24
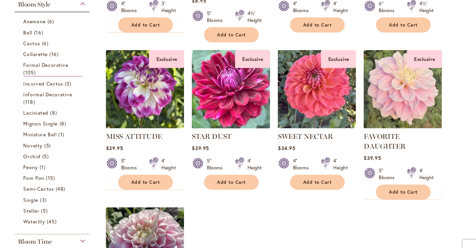
scroll to position [237, 0]
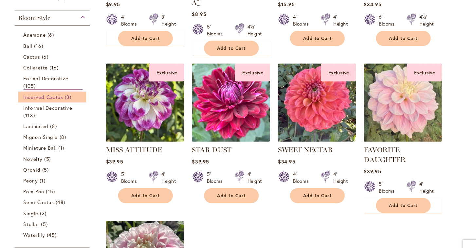
click at [55, 91] on span "Incurved Cactus" at bounding box center [61, 90] width 37 height 6
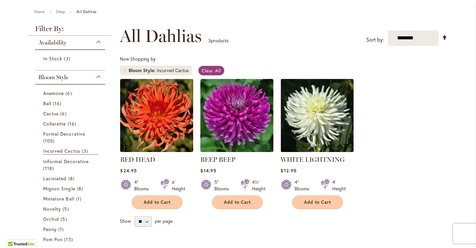
scroll to position [72, 0]
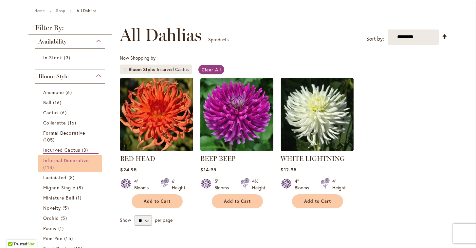
click at [67, 159] on span "Informal Decorative" at bounding box center [66, 160] width 46 height 6
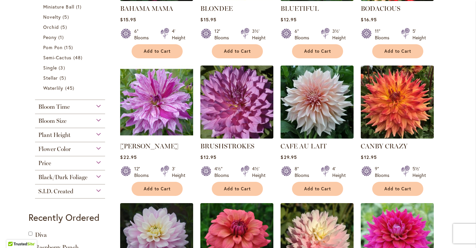
scroll to position [370, 0]
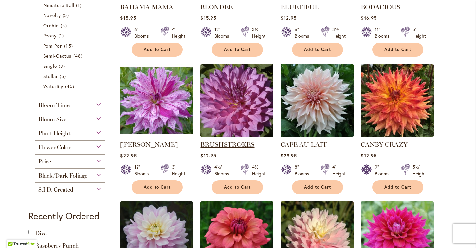
click at [237, 141] on link "BRUSHSTROKES" at bounding box center [228, 145] width 54 height 8
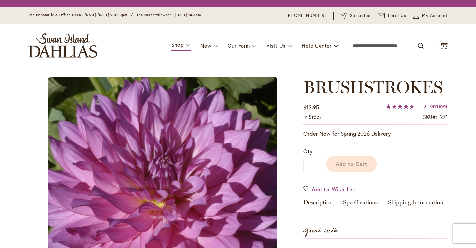
type input "******"
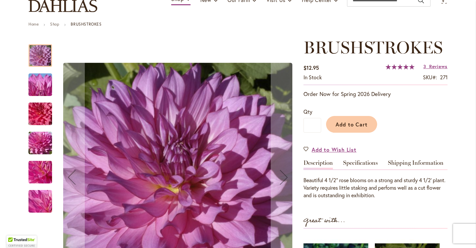
scroll to position [93, 0]
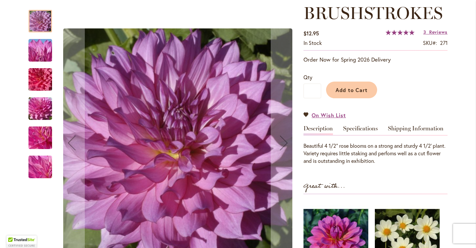
click at [39, 71] on img "BRUSHSTROKES" at bounding box center [40, 79] width 47 height 31
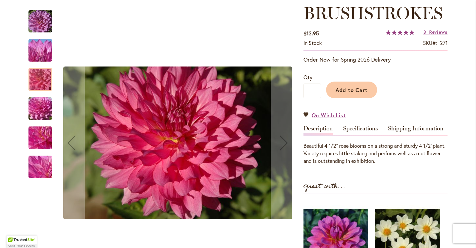
click at [47, 113] on img "BRUSHSTROKES" at bounding box center [40, 108] width 47 height 35
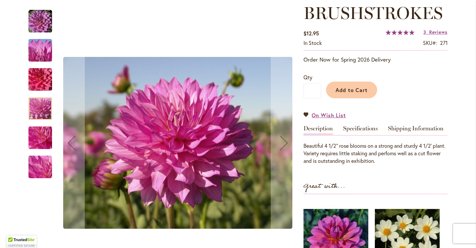
click at [46, 143] on img "BRUSHSTROKES" at bounding box center [40, 137] width 47 height 35
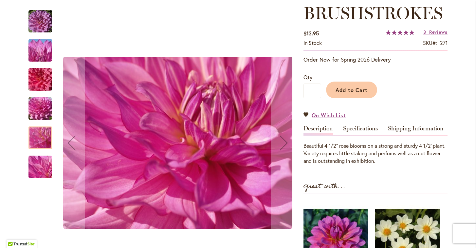
click at [45, 166] on img "BRUSHSTROKES" at bounding box center [40, 166] width 47 height 35
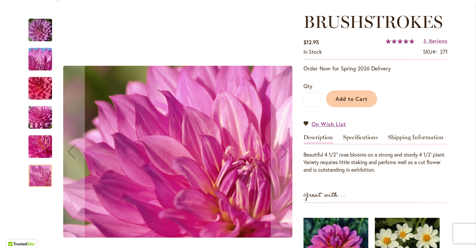
scroll to position [82, 0]
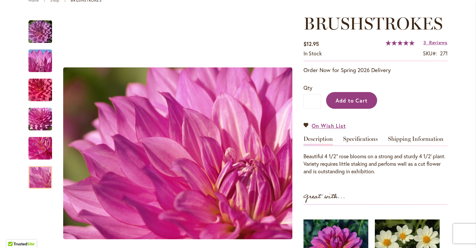
click at [358, 100] on span "Add to Cart" at bounding box center [352, 100] width 32 height 7
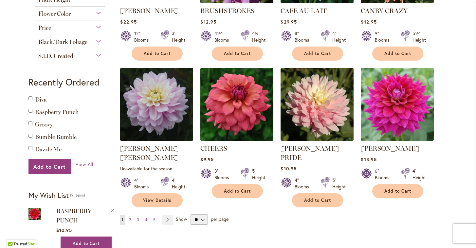
scroll to position [509, 0]
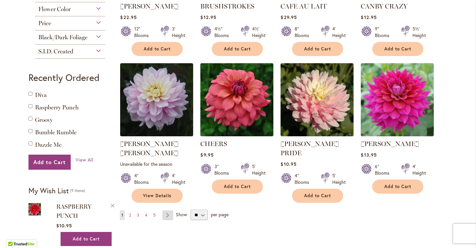
click at [169, 210] on link "Page Next" at bounding box center [168, 215] width 11 height 10
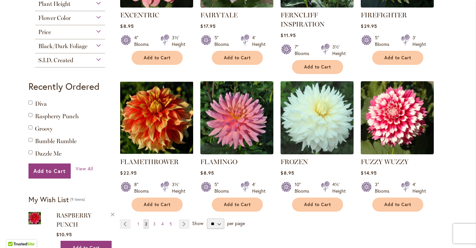
scroll to position [500, 0]
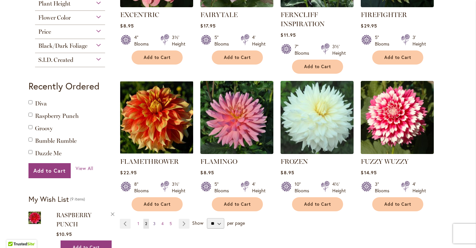
click at [155, 223] on span "3" at bounding box center [154, 223] width 2 height 5
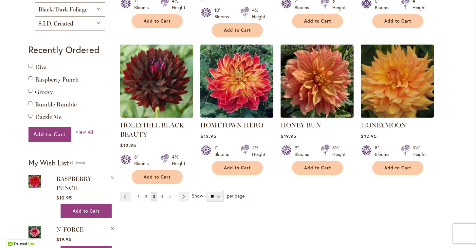
scroll to position [538, 0]
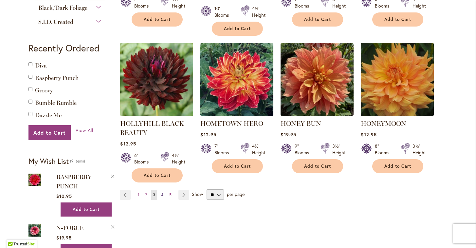
click at [162, 192] on span "4" at bounding box center [162, 194] width 2 height 5
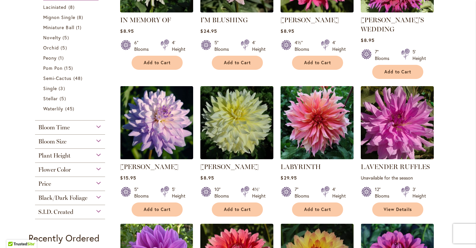
scroll to position [366, 0]
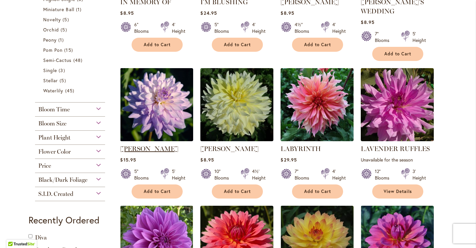
click at [149, 148] on link "[PERSON_NAME]" at bounding box center [149, 149] width 58 height 8
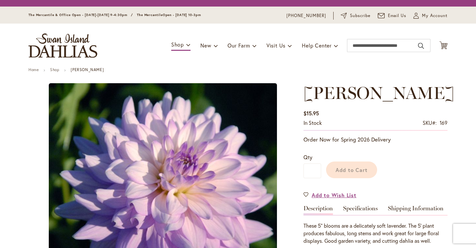
type input "******"
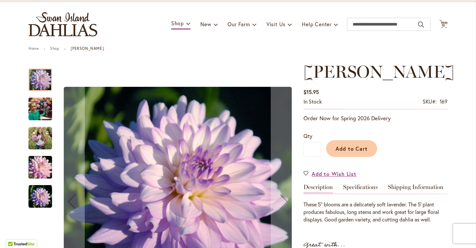
scroll to position [77, 0]
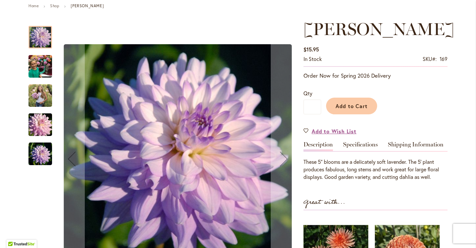
click at [43, 92] on img "JORDAN NICOLE" at bounding box center [41, 95] width 24 height 29
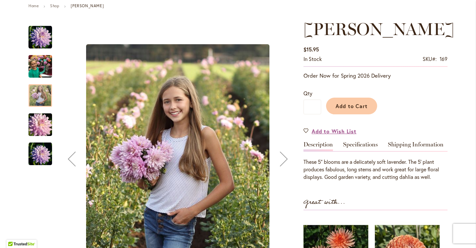
click at [39, 153] on img "JORDAN NICOLE" at bounding box center [41, 154] width 24 height 24
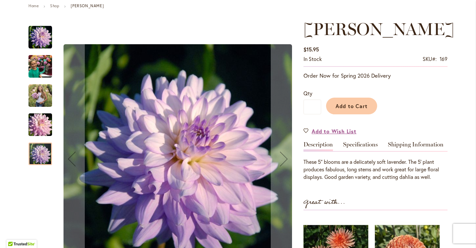
click at [42, 67] on img "JORDAN NICOLE" at bounding box center [41, 66] width 24 height 31
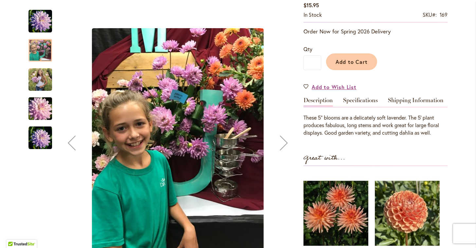
scroll to position [120, 0]
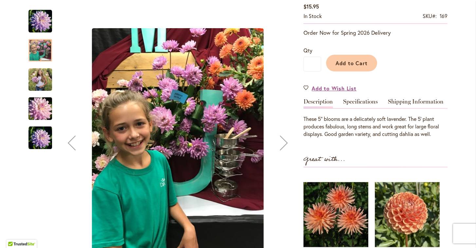
click at [39, 79] on img "JORDAN NICOLE" at bounding box center [41, 79] width 24 height 29
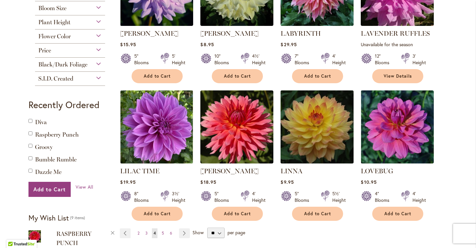
scroll to position [482, 0]
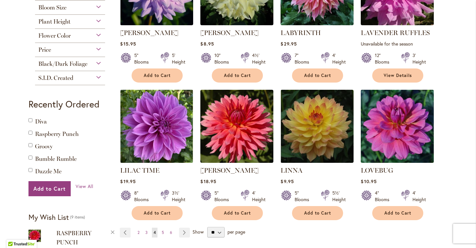
click at [395, 135] on img at bounding box center [397, 126] width 77 height 77
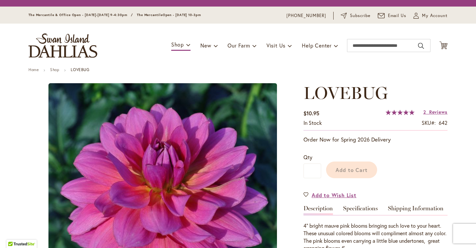
type input "******"
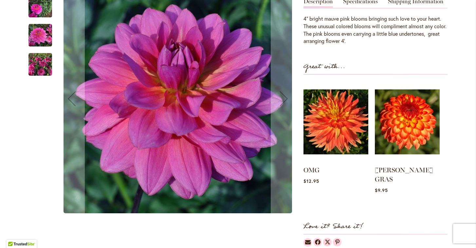
scroll to position [157, 0]
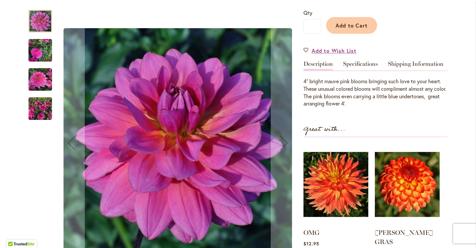
click at [42, 48] on img "LOVEBUG" at bounding box center [41, 50] width 24 height 31
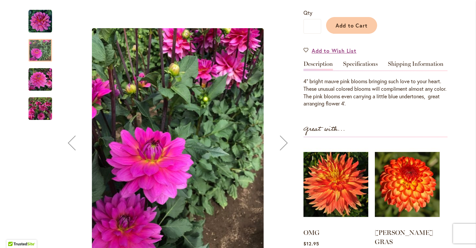
click at [44, 80] on img "LOVEBUG" at bounding box center [41, 80] width 24 height 24
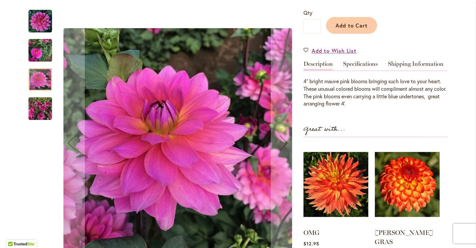
click at [45, 108] on img "LOVEBUG" at bounding box center [41, 108] width 24 height 31
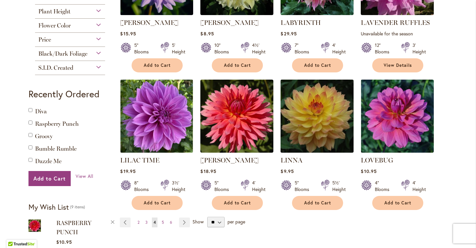
scroll to position [494, 0]
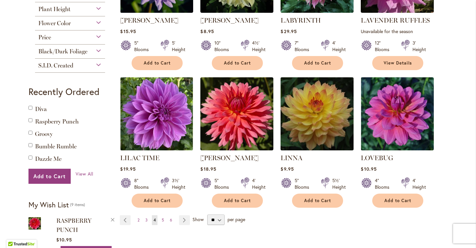
click at [314, 127] on img at bounding box center [317, 113] width 77 height 77
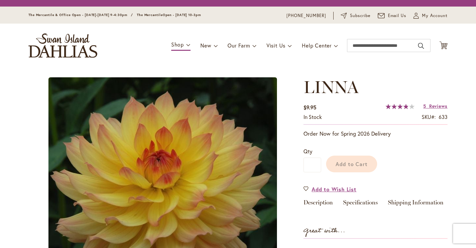
type input "******"
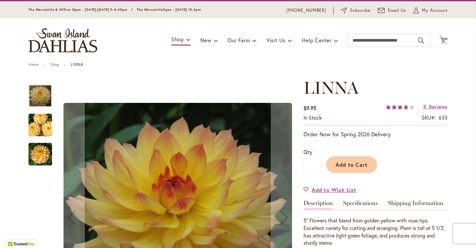
scroll to position [121, 0]
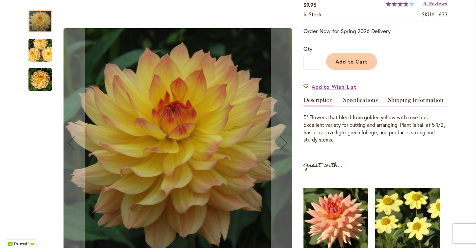
click at [40, 53] on img "LINNA" at bounding box center [40, 50] width 47 height 31
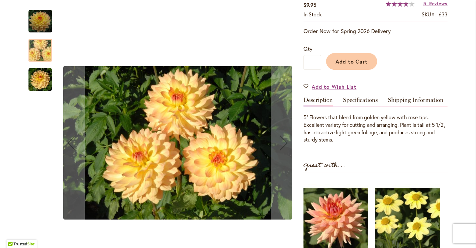
click at [44, 75] on img "LINNA" at bounding box center [41, 80] width 24 height 24
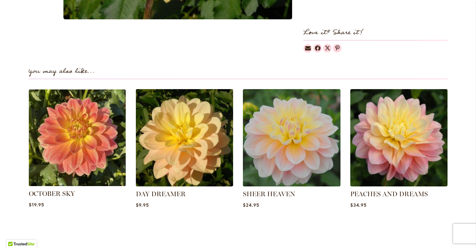
scroll to position [413, 0]
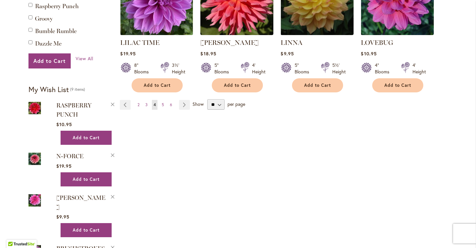
scroll to position [629, 0]
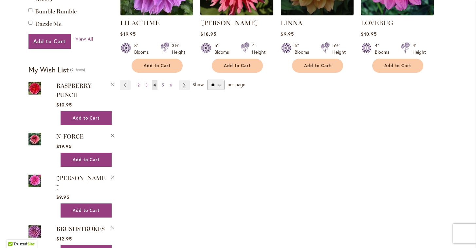
click at [164, 84] on span "5" at bounding box center [163, 85] width 2 height 5
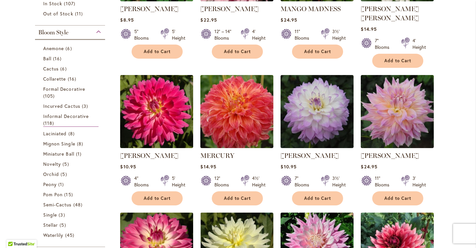
scroll to position [226, 0]
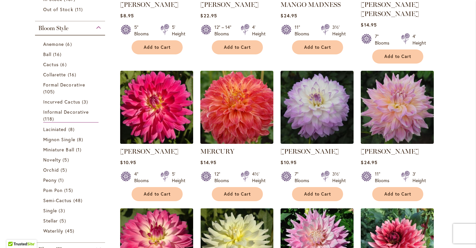
click at [164, 116] on img at bounding box center [157, 107] width 77 height 77
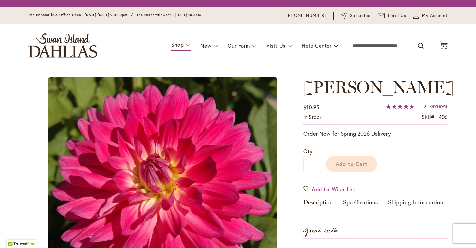
type input "******"
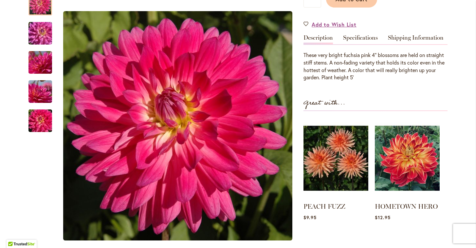
scroll to position [134, 0]
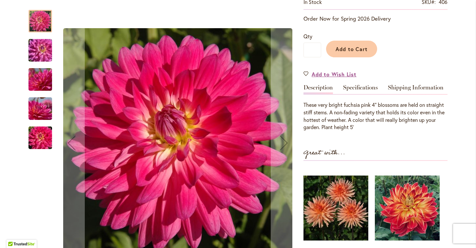
click at [41, 51] on img "MELISSA M" at bounding box center [40, 50] width 47 height 31
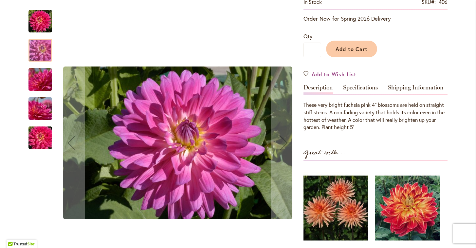
click at [43, 76] on img "MELISSA M" at bounding box center [40, 79] width 47 height 31
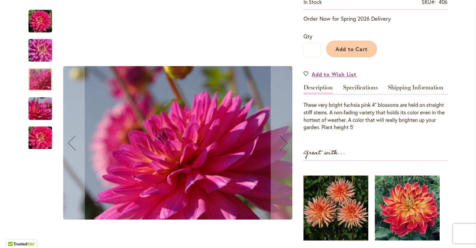
click at [44, 106] on img "MELISSA M" at bounding box center [40, 108] width 47 height 31
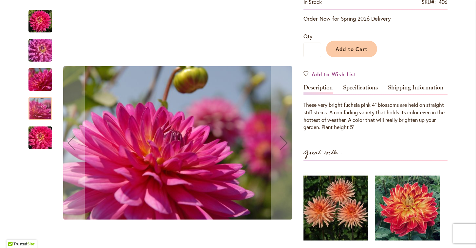
click at [46, 138] on img "MELISSA M" at bounding box center [40, 137] width 47 height 31
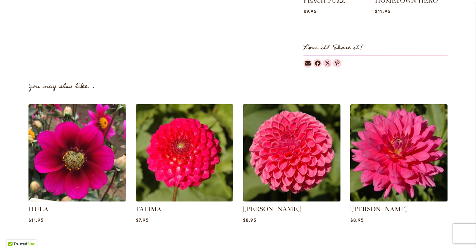
scroll to position [394, 0]
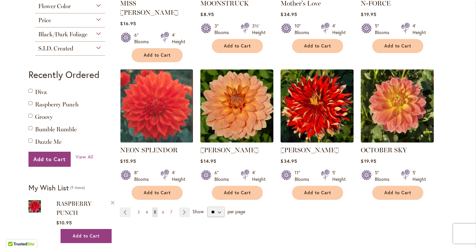
scroll to position [512, 0]
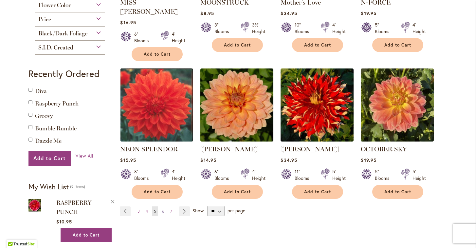
click at [164, 209] on span "6" at bounding box center [163, 211] width 2 height 5
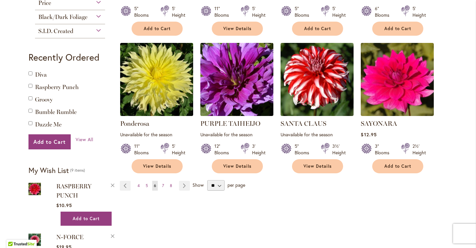
scroll to position [550, 0]
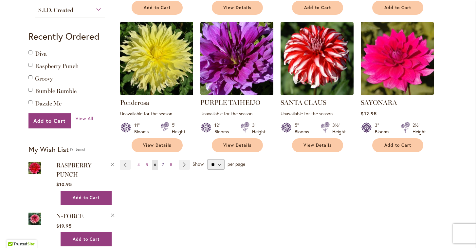
click at [162, 162] on span "7" at bounding box center [163, 164] width 2 height 5
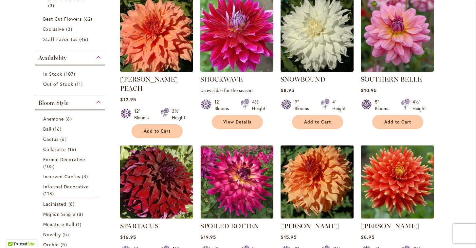
scroll to position [143, 0]
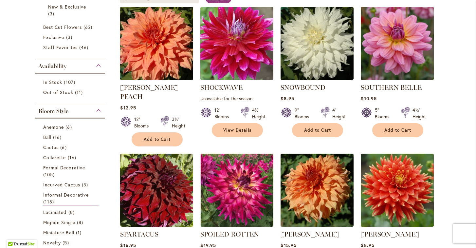
click at [400, 38] on img at bounding box center [397, 43] width 77 height 77
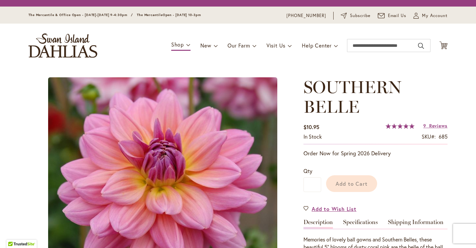
type input "******"
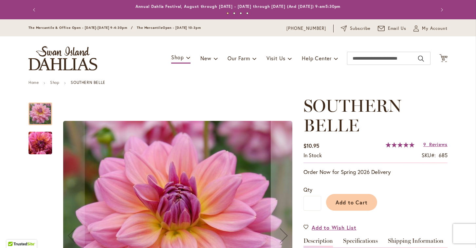
click at [48, 144] on img "SOUTHERN BELLE" at bounding box center [40, 142] width 47 height 35
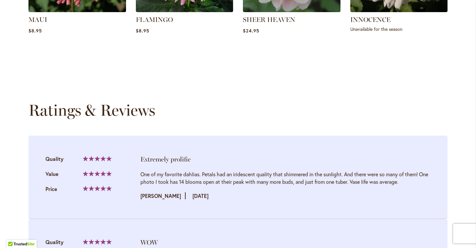
scroll to position [628, 0]
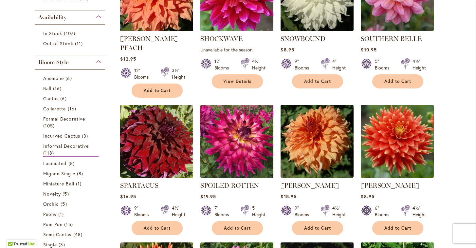
scroll to position [192, 0]
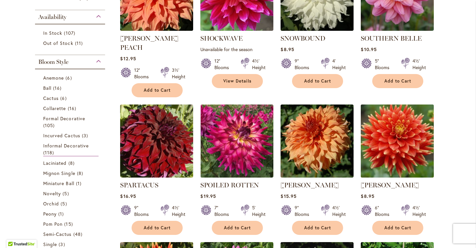
click at [409, 125] on img at bounding box center [397, 141] width 77 height 77
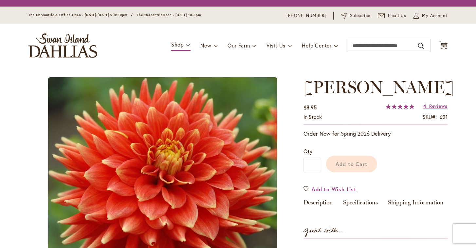
type input "******"
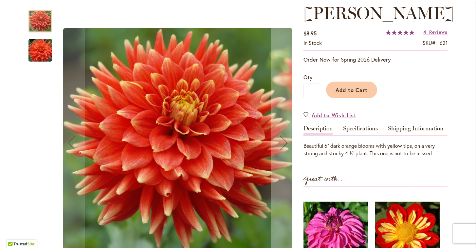
scroll to position [95, 0]
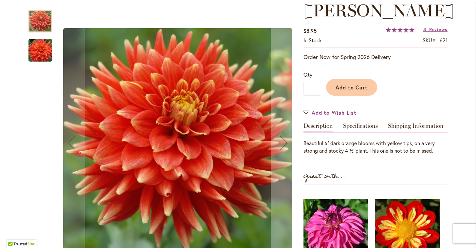
click at [42, 50] on img "STEVEN DAVID" at bounding box center [40, 50] width 47 height 31
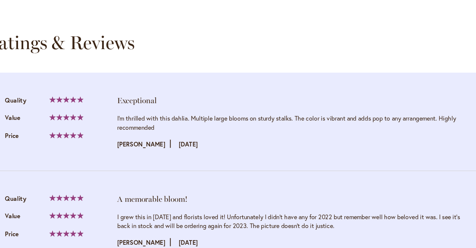
scroll to position [532, 0]
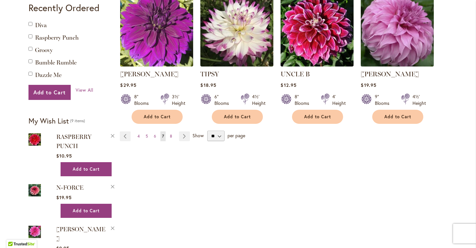
scroll to position [626, 0]
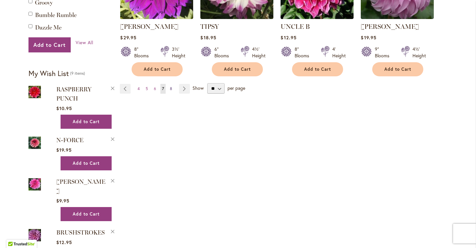
click at [172, 86] on span "8" at bounding box center [171, 88] width 2 height 5
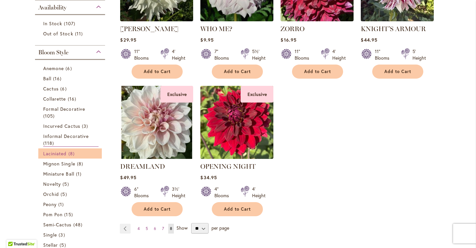
click at [60, 154] on span "Laciniated" at bounding box center [55, 153] width 24 height 6
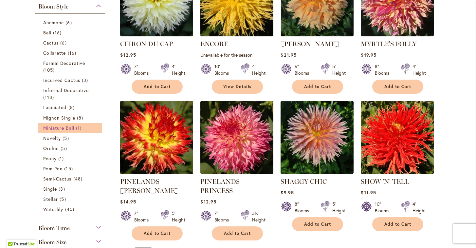
scroll to position [187, 0]
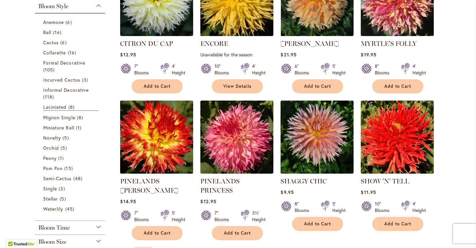
click at [161, 153] on img at bounding box center [157, 137] width 77 height 77
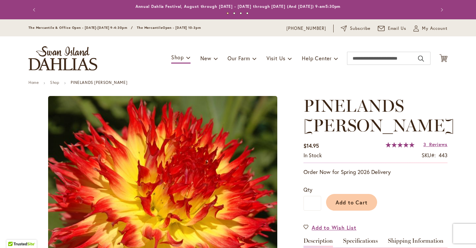
type input "******"
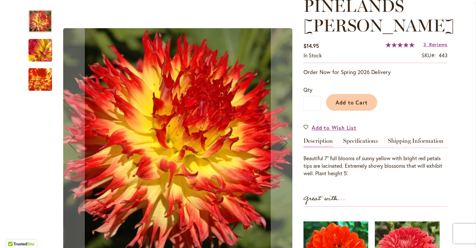
scroll to position [101, 0]
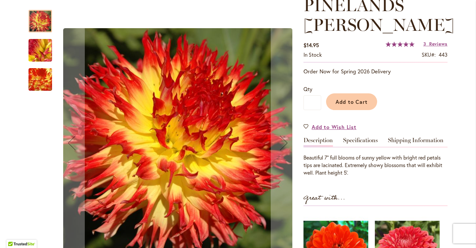
click at [38, 46] on img "PINELANDS PAM" at bounding box center [40, 50] width 47 height 35
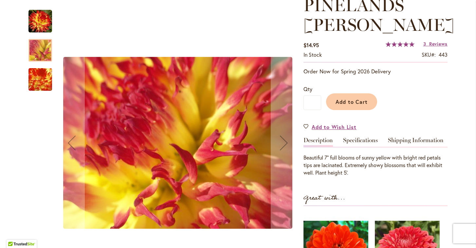
click at [44, 84] on img "PINELANDS PAM" at bounding box center [41, 79] width 46 height 45
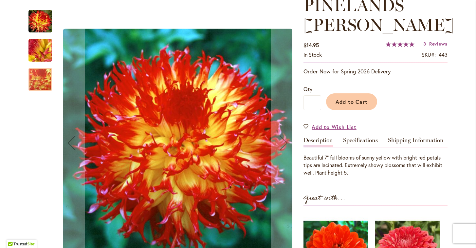
click at [44, 24] on img "PINELANDS PAM" at bounding box center [41, 22] width 24 height 24
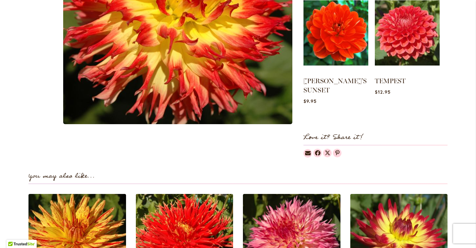
scroll to position [452, 0]
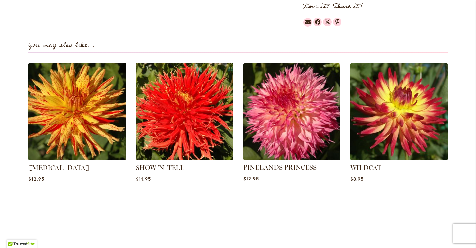
click at [293, 112] on img at bounding box center [292, 112] width 102 height 102
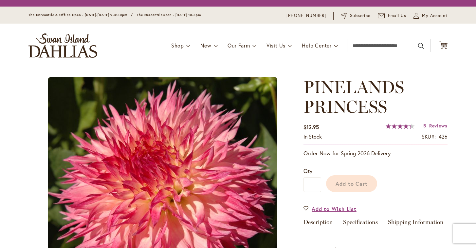
type input "******"
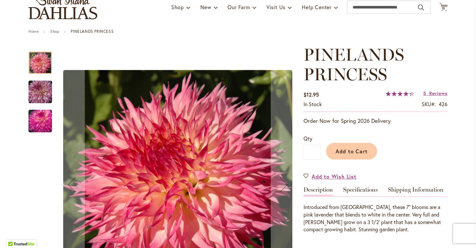
scroll to position [34, 0]
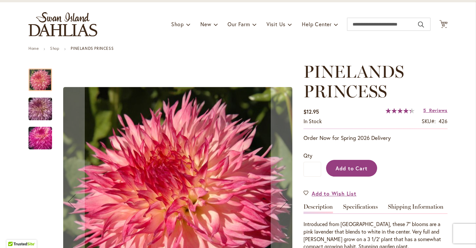
click at [356, 168] on span "Add to Cart" at bounding box center [352, 168] width 32 height 7
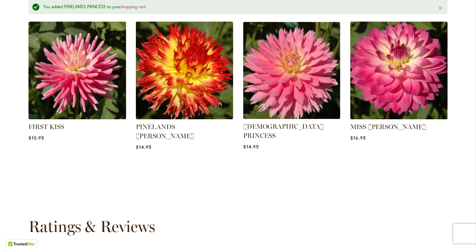
scroll to position [509, 0]
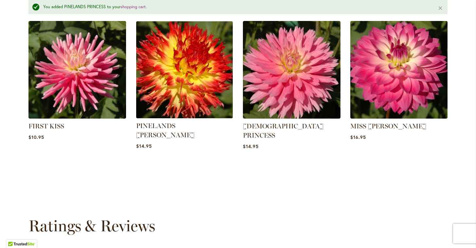
click at [184, 87] on img at bounding box center [185, 70] width 102 height 102
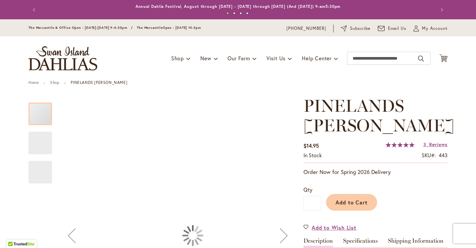
type input "******"
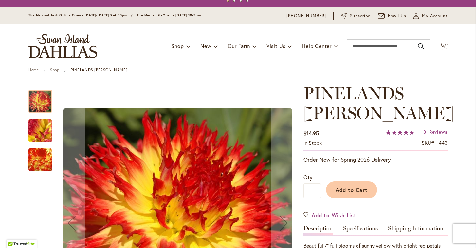
scroll to position [12, 0]
click at [354, 186] on span "Add to Cart" at bounding box center [352, 189] width 32 height 7
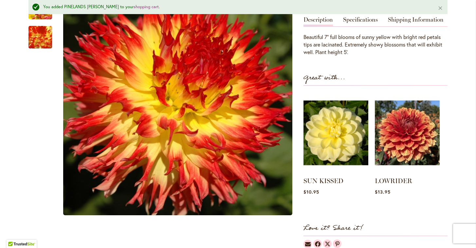
scroll to position [95, 0]
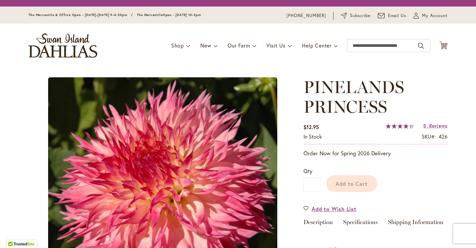
type input "******"
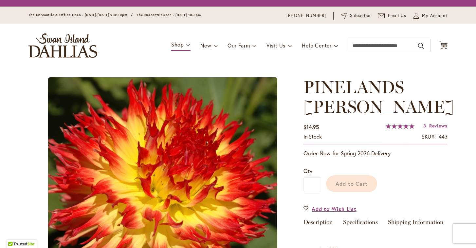
type input "******"
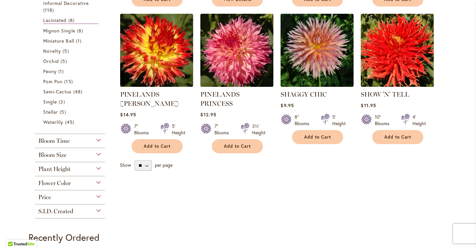
scroll to position [254, 0]
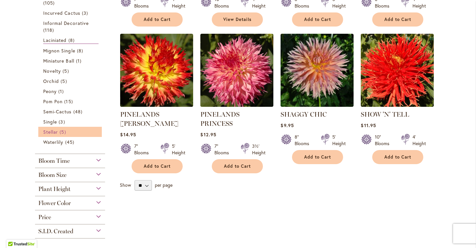
click at [53, 133] on span "Stellar" at bounding box center [50, 132] width 15 height 6
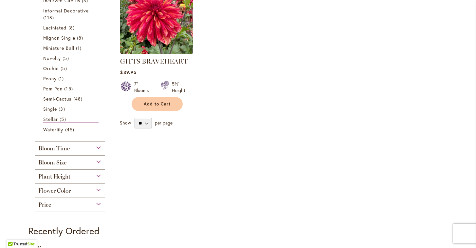
scroll to position [300, 0]
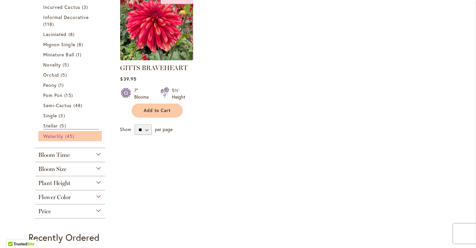
click at [54, 135] on span "Waterlily" at bounding box center [53, 136] width 20 height 6
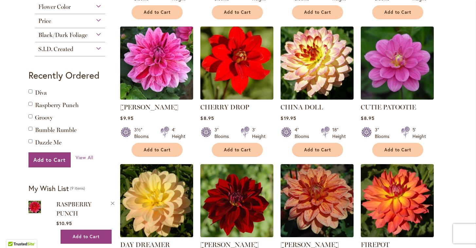
scroll to position [403, 0]
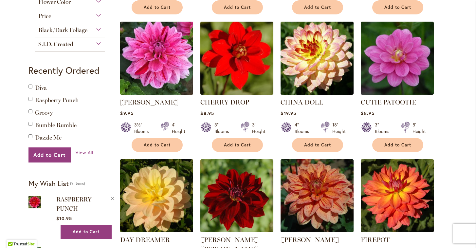
click at [159, 44] on img at bounding box center [157, 58] width 77 height 77
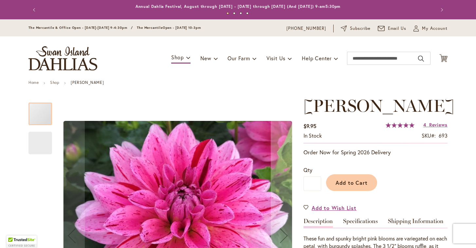
type input "******"
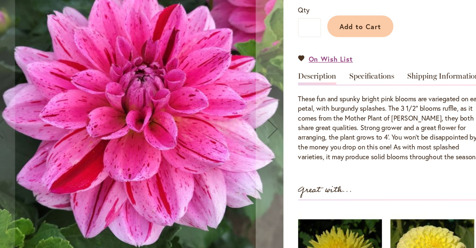
scroll to position [109, 0]
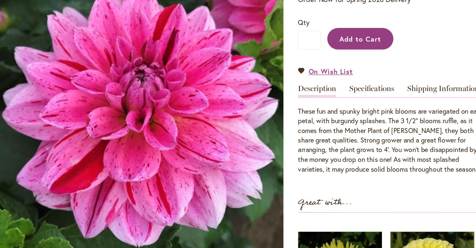
click at [336, 70] on span "Add to Cart" at bounding box center [352, 73] width 32 height 7
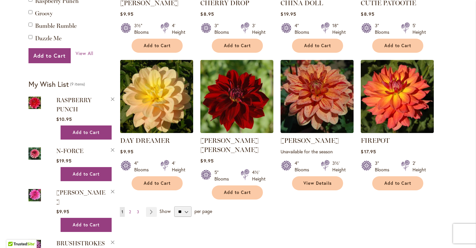
scroll to position [507, 0]
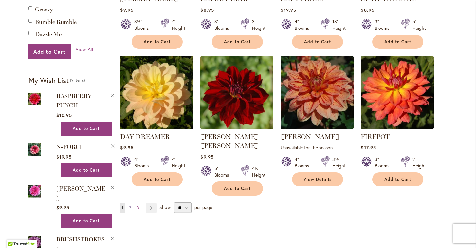
click at [131, 205] on span "2" at bounding box center [130, 207] width 2 height 5
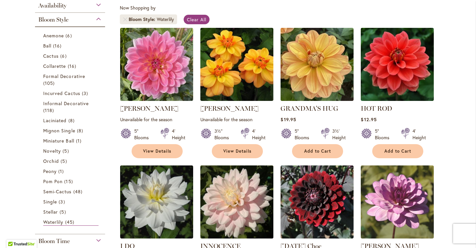
scroll to position [123, 0]
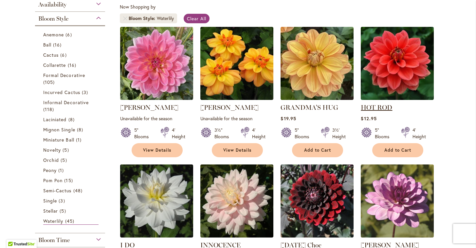
click at [378, 107] on link "HOT ROD" at bounding box center [376, 108] width 31 height 8
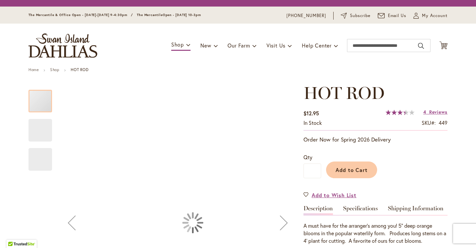
type input "******"
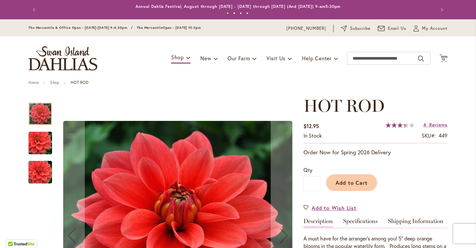
scroll to position [69, 0]
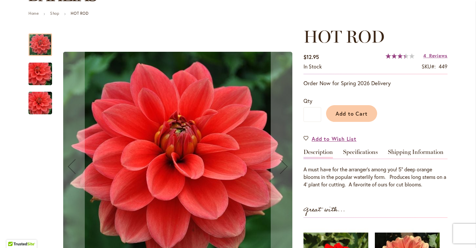
click at [44, 75] on img "HOT ROD" at bounding box center [40, 73] width 47 height 31
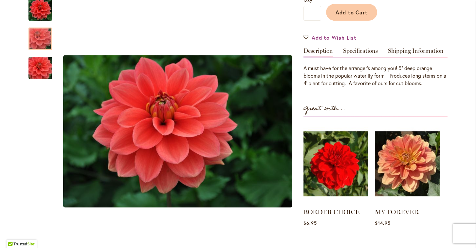
scroll to position [136, 0]
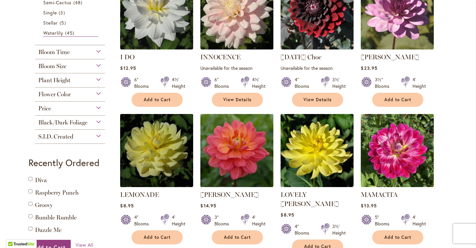
scroll to position [331, 0]
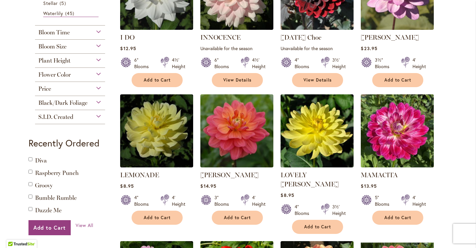
click at [405, 135] on img at bounding box center [397, 130] width 77 height 77
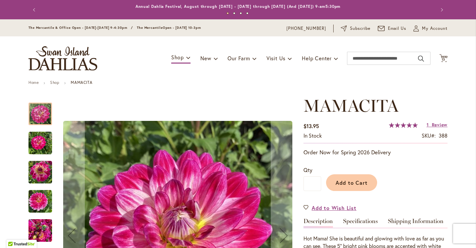
click at [44, 172] on img "Mamacita" at bounding box center [41, 172] width 24 height 31
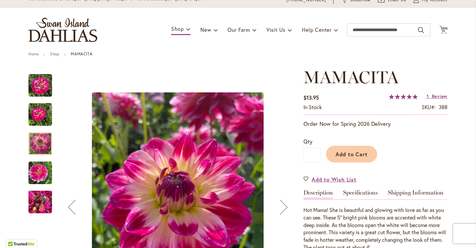
scroll to position [37, 0]
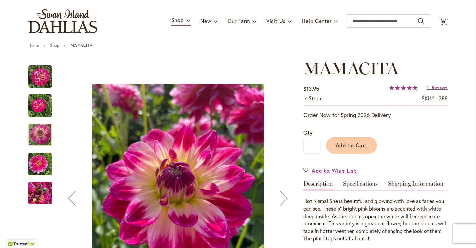
click at [42, 166] on img "Mamacita" at bounding box center [41, 163] width 24 height 31
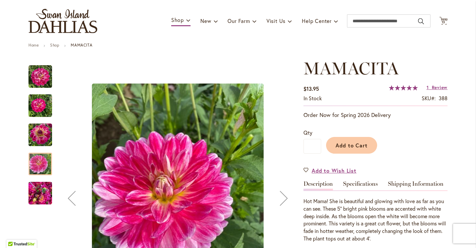
click at [48, 186] on img "Mamacita" at bounding box center [41, 193] width 24 height 31
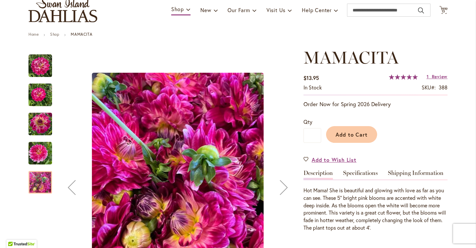
scroll to position [25, 0]
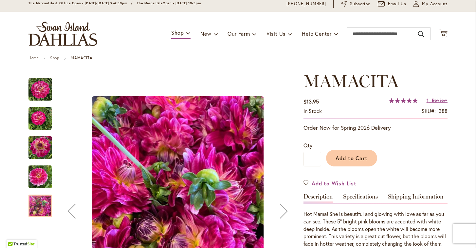
click at [41, 117] on img "Mamacita" at bounding box center [41, 118] width 24 height 31
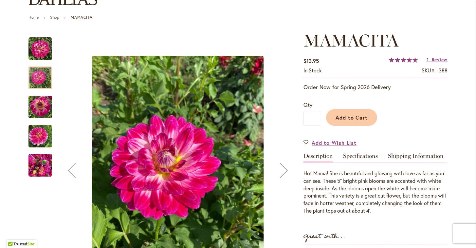
scroll to position [46, 0]
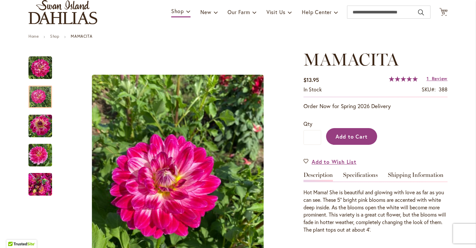
click at [356, 137] on span "Add to Cart" at bounding box center [352, 136] width 32 height 7
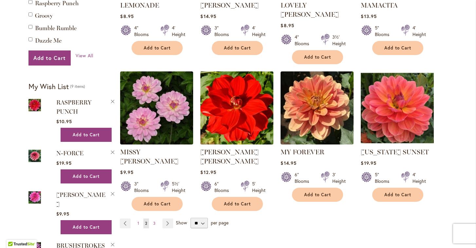
scroll to position [502, 0]
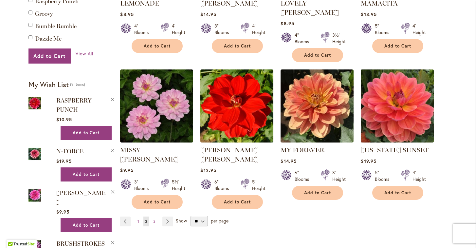
click at [400, 101] on img at bounding box center [397, 105] width 77 height 77
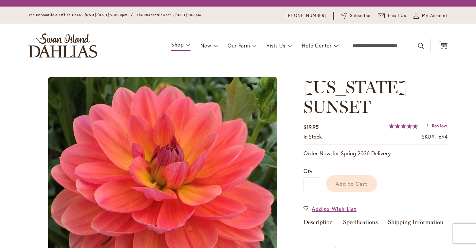
type input "******"
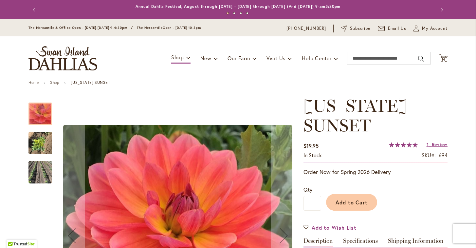
scroll to position [90, 0]
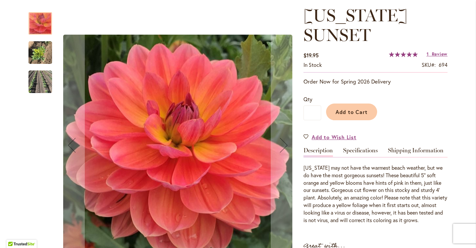
click at [33, 46] on img "OREGON SUNSET" at bounding box center [41, 52] width 24 height 31
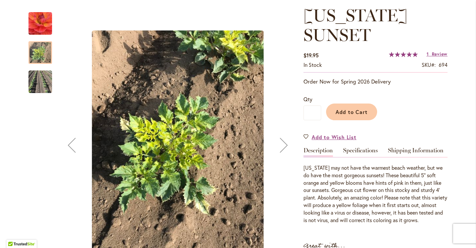
click at [46, 82] on img "OREGON SUNSET" at bounding box center [41, 82] width 24 height 34
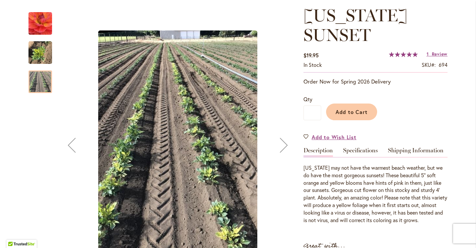
click at [43, 21] on img "OREGON SUNSET" at bounding box center [40, 23] width 47 height 45
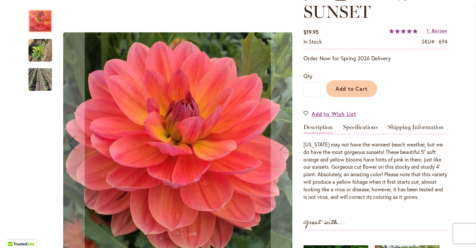
scroll to position [24, 0]
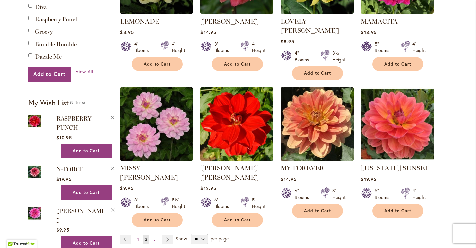
scroll to position [496, 0]
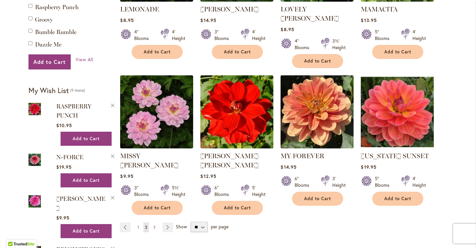
click at [322, 113] on img at bounding box center [317, 111] width 77 height 77
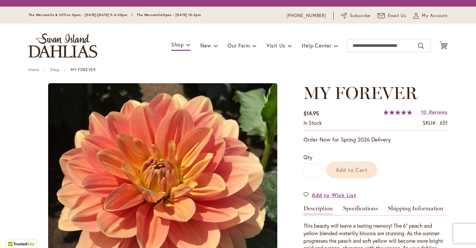
type input "******"
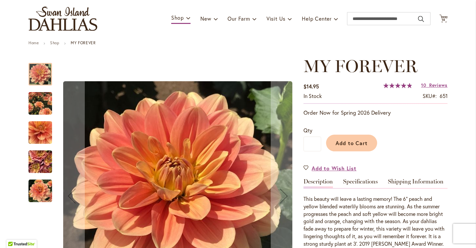
scroll to position [43, 0]
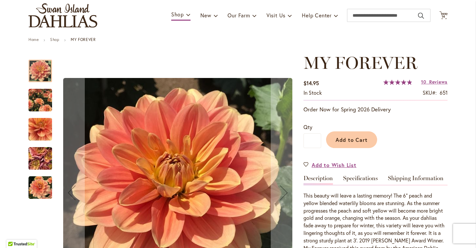
click at [43, 104] on img "MY FOREVER" at bounding box center [41, 100] width 24 height 29
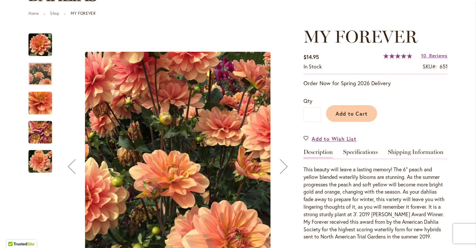
scroll to position [71, 0]
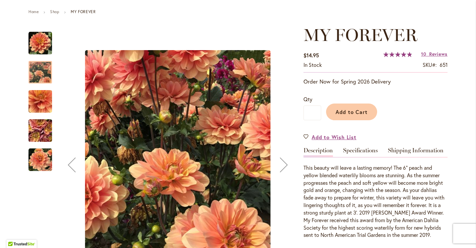
click at [40, 128] on img "MY FOREVER" at bounding box center [40, 130] width 47 height 35
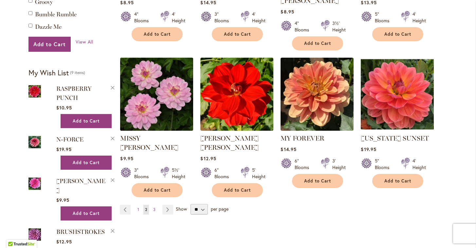
scroll to position [544, 0]
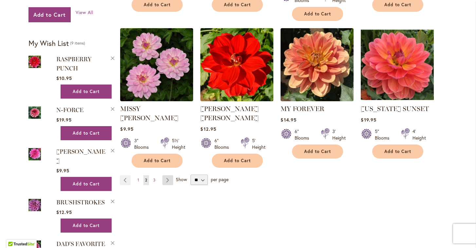
click at [168, 175] on link "Page Next" at bounding box center [168, 180] width 11 height 10
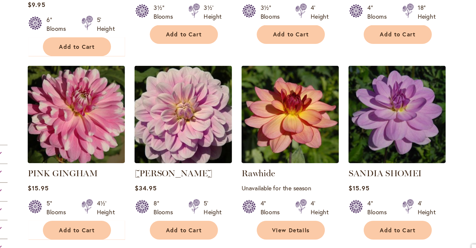
scroll to position [207, 0]
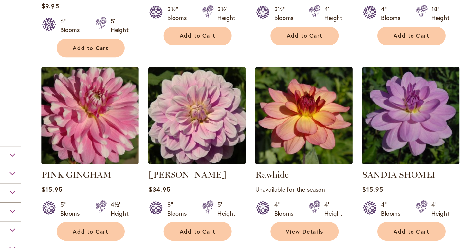
click at [119, 87] on img at bounding box center [157, 125] width 77 height 77
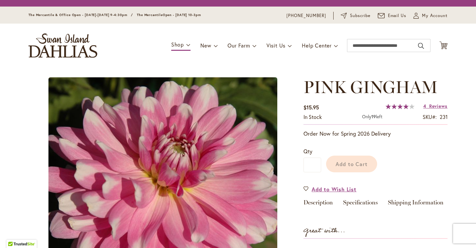
type input "******"
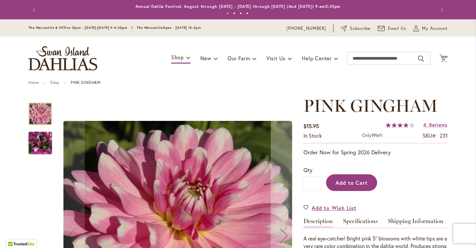
click at [350, 182] on span "Add to Cart" at bounding box center [352, 182] width 32 height 7
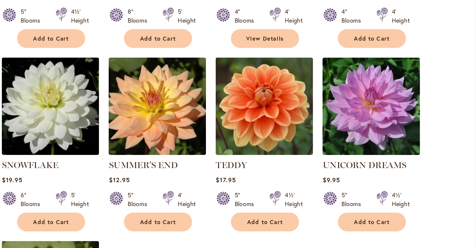
scroll to position [360, 0]
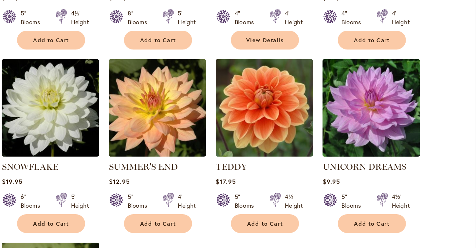
click at [359, 76] on img at bounding box center [397, 110] width 77 height 77
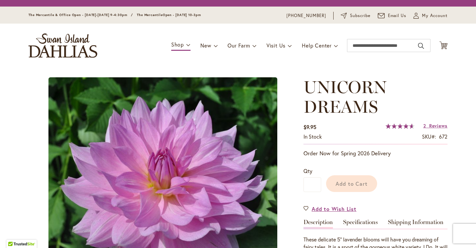
type input "******"
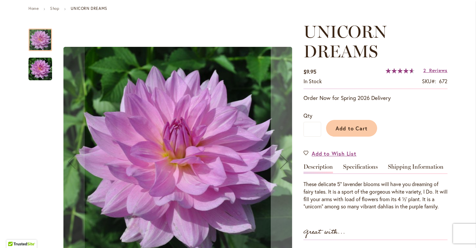
scroll to position [111, 0]
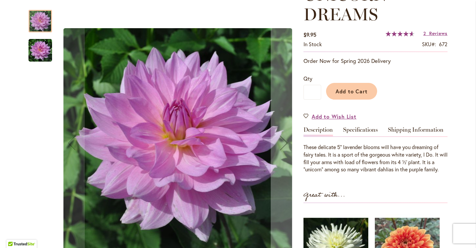
click at [35, 50] on img "UNICORN DREAMS" at bounding box center [41, 51] width 24 height 24
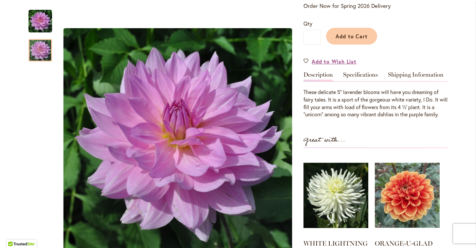
scroll to position [149, 0]
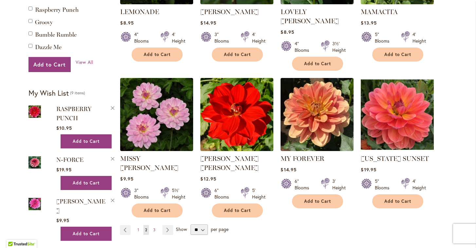
scroll to position [331, 0]
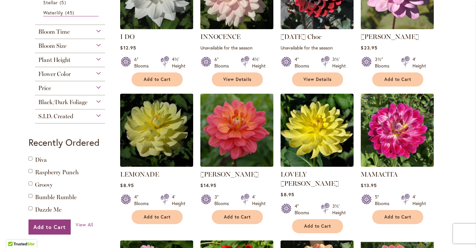
click at [59, 116] on span "S.I.D. Created" at bounding box center [55, 116] width 35 height 7
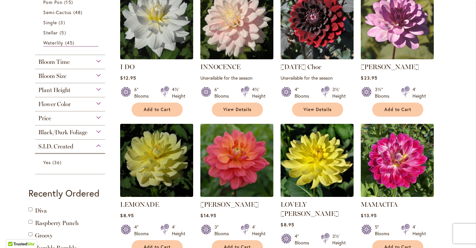
scroll to position [291, 0]
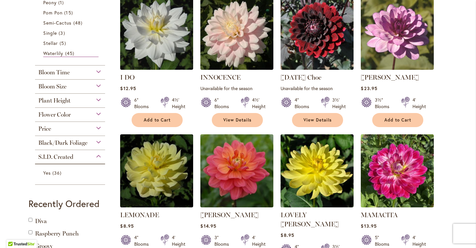
click at [55, 115] on span "Flower Color" at bounding box center [54, 114] width 32 height 7
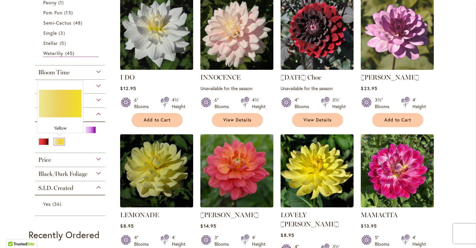
click at [61, 141] on div "Yellow" at bounding box center [59, 141] width 10 height 7
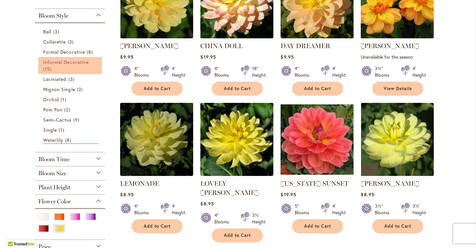
scroll to position [256, 0]
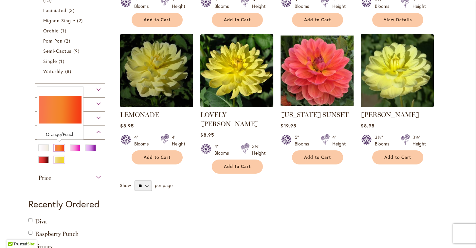
click at [59, 147] on div "Orange/Peach" at bounding box center [59, 147] width 10 height 7
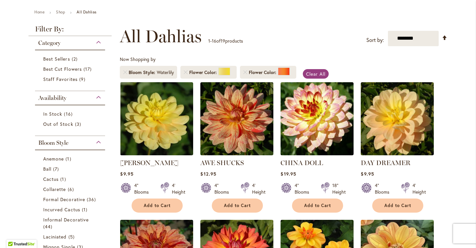
scroll to position [72, 0]
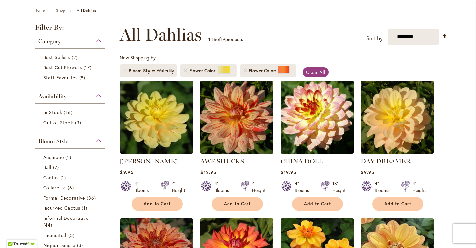
click at [241, 122] on img at bounding box center [237, 117] width 77 height 77
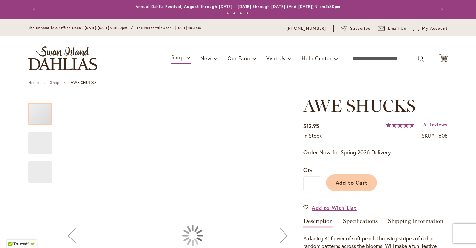
type input "******"
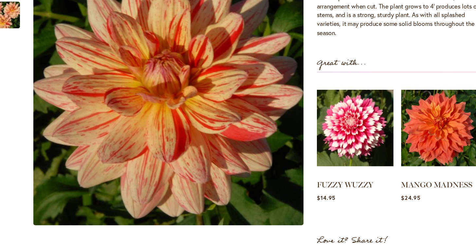
scroll to position [216, 0]
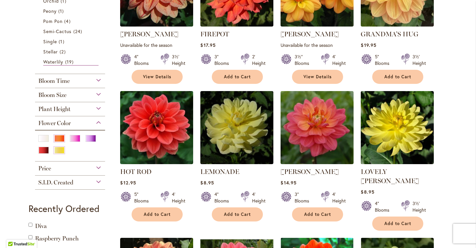
scroll to position [337, 0]
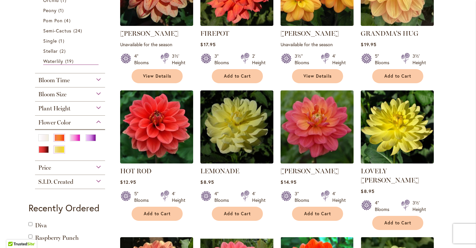
click at [318, 121] on img at bounding box center [317, 126] width 77 height 77
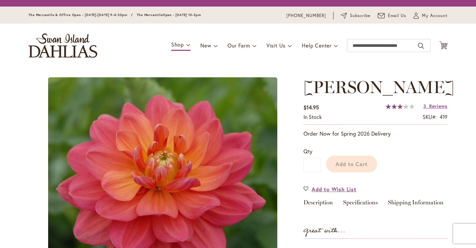
type input "******"
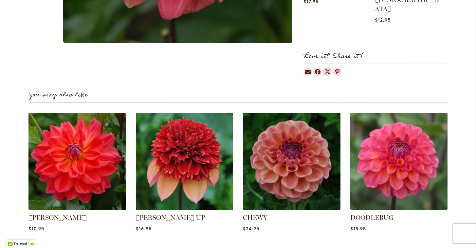
scroll to position [383, 0]
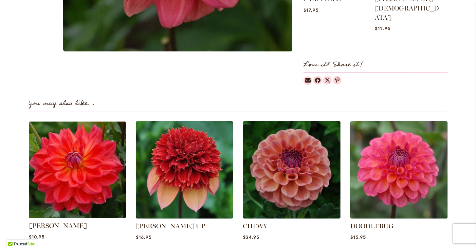
click at [76, 144] on img at bounding box center [78, 170] width 102 height 102
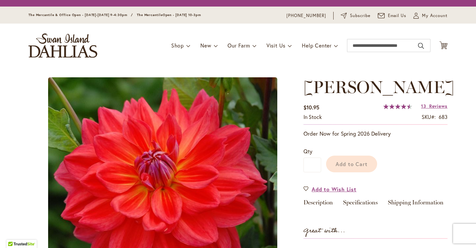
type input "******"
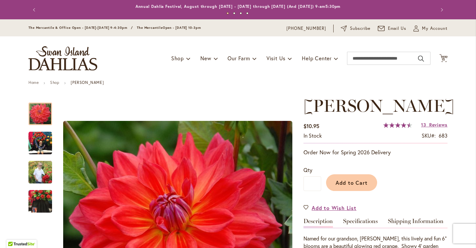
scroll to position [85, 0]
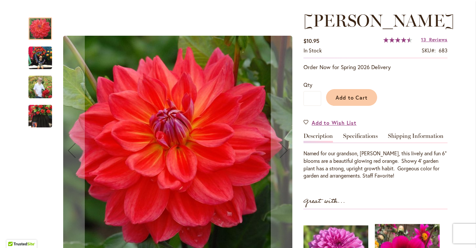
click at [42, 88] on img "COOPER BLAINE" at bounding box center [41, 86] width 24 height 29
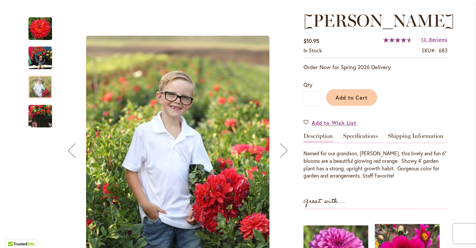
click at [45, 115] on img "COOPER BLAINE" at bounding box center [41, 116] width 24 height 31
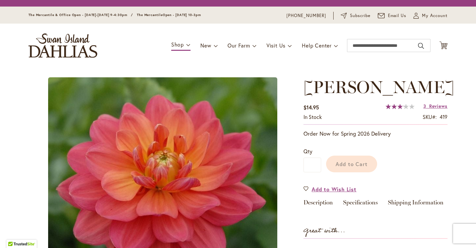
type input "******"
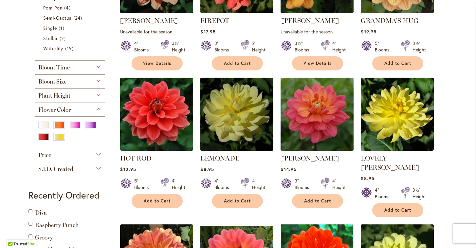
scroll to position [351, 0]
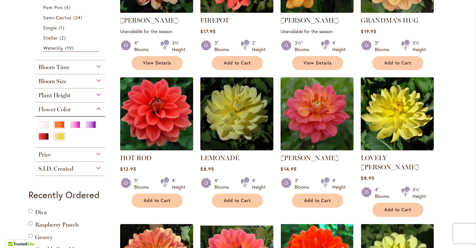
click at [165, 106] on img at bounding box center [157, 113] width 77 height 77
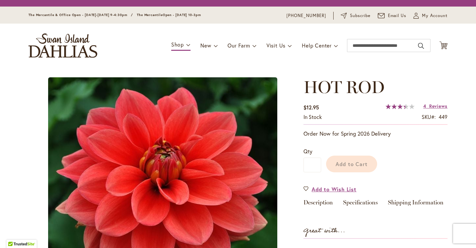
type input "******"
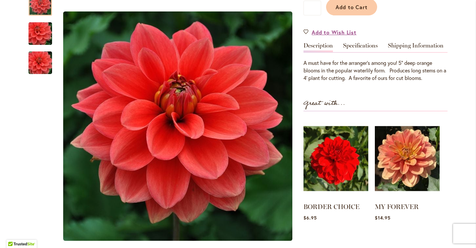
scroll to position [156, 0]
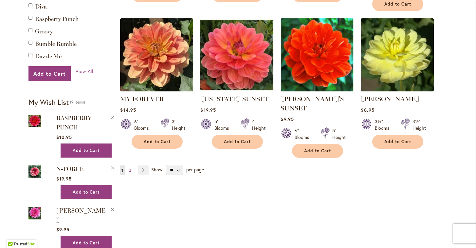
scroll to position [565, 0]
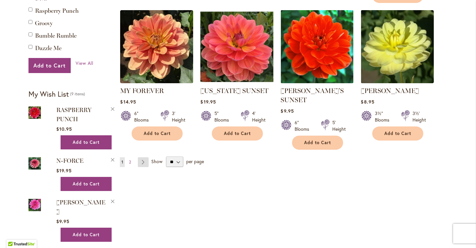
click at [145, 157] on link "Page Next" at bounding box center [143, 162] width 11 height 10
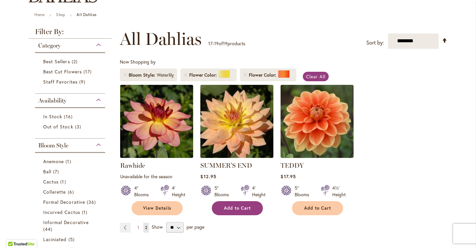
scroll to position [68, 0]
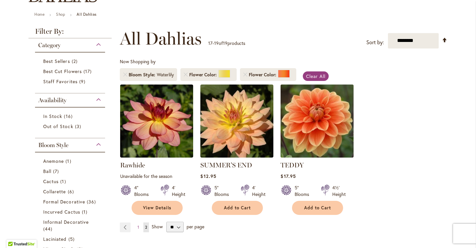
click at [320, 133] on img at bounding box center [317, 121] width 77 height 77
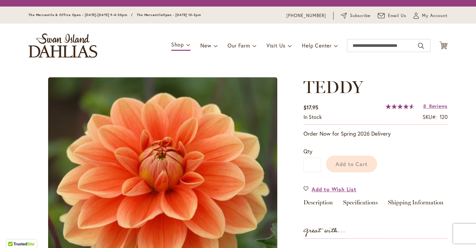
type input "******"
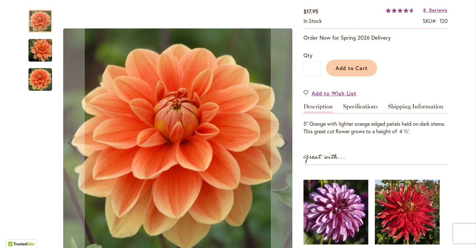
scroll to position [120, 0]
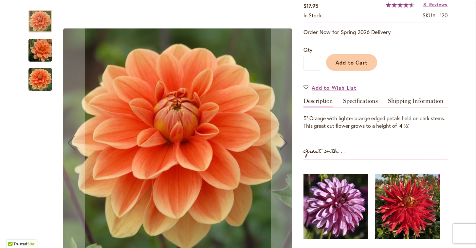
click at [34, 49] on img "Teddy" at bounding box center [40, 50] width 47 height 31
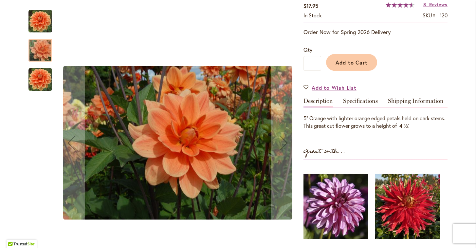
click at [44, 76] on img "Teddy" at bounding box center [41, 80] width 24 height 24
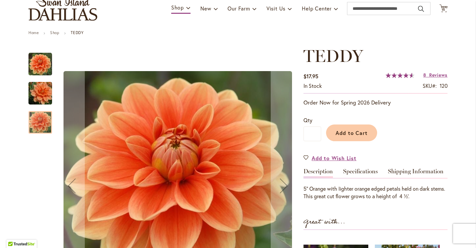
scroll to position [80, 0]
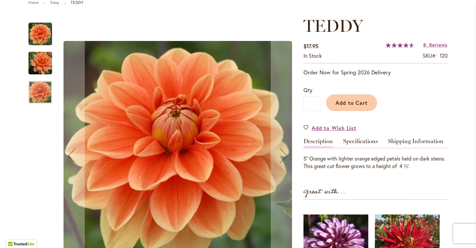
click at [46, 67] on img "Teddy" at bounding box center [40, 63] width 47 height 31
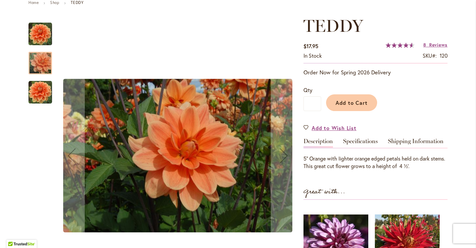
click at [47, 96] on img "Teddy" at bounding box center [41, 93] width 24 height 24
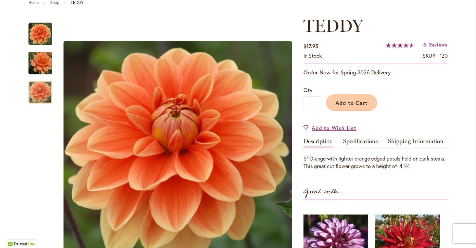
click at [411, 119] on div "TEDDY $17.95 In stock SKU 120 Rating: 92 % of 100 8 Reviews Add Your Review Ord…" at bounding box center [376, 189] width 144 height 346
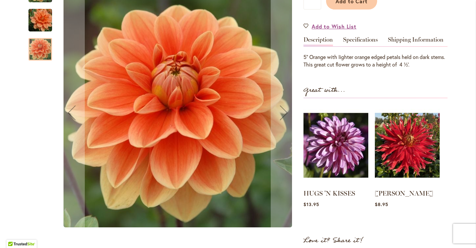
scroll to position [192, 0]
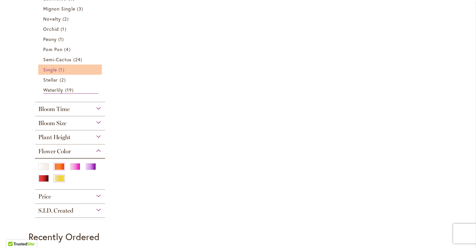
scroll to position [326, 0]
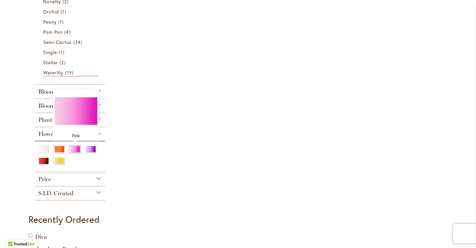
click at [76, 149] on div "Pink" at bounding box center [75, 149] width 10 height 7
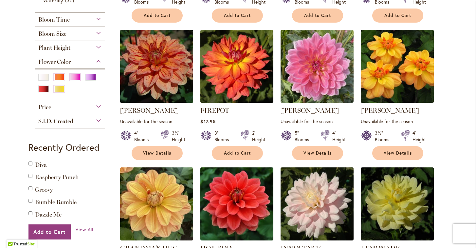
scroll to position [337, 0]
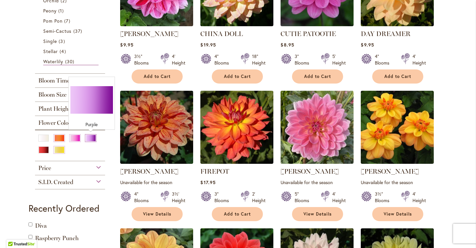
click at [91, 138] on div "Purple" at bounding box center [91, 138] width 10 height 7
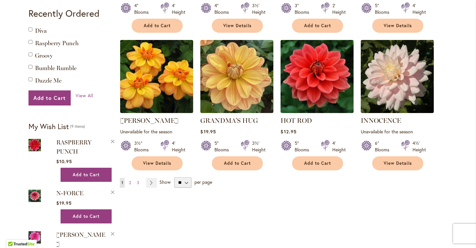
scroll to position [532, 0]
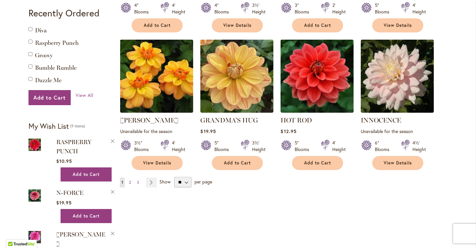
click at [131, 181] on span "2" at bounding box center [130, 182] width 2 height 5
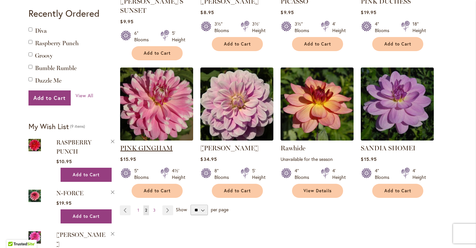
scroll to position [533, 0]
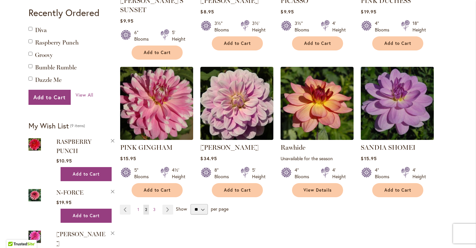
click at [415, 86] on img at bounding box center [397, 103] width 77 height 77
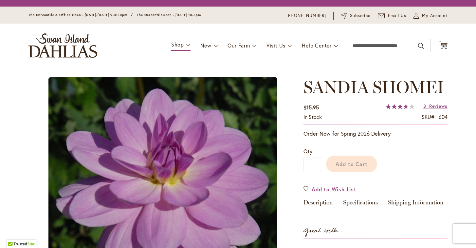
type input "******"
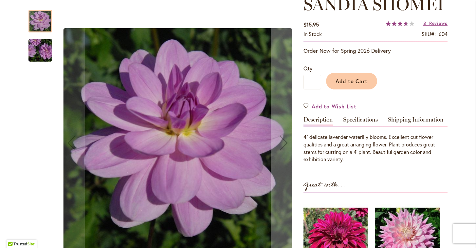
scroll to position [110, 0]
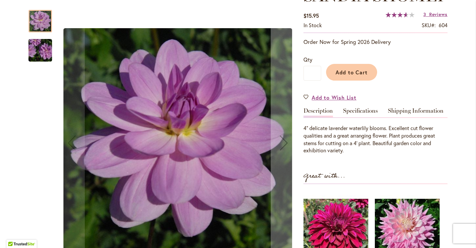
click at [47, 54] on img "SANDIA SHOMEI" at bounding box center [40, 50] width 47 height 31
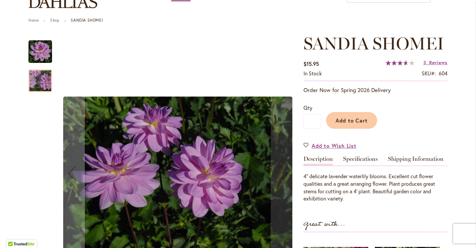
scroll to position [62, 0]
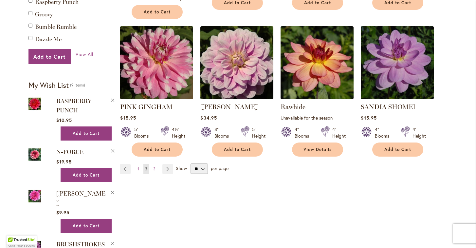
scroll to position [593, 0]
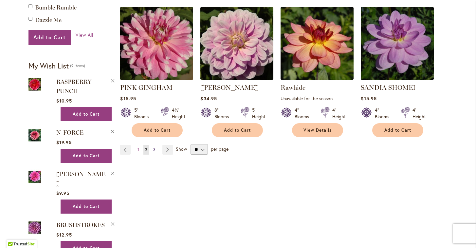
click at [154, 147] on span "3" at bounding box center [154, 149] width 2 height 5
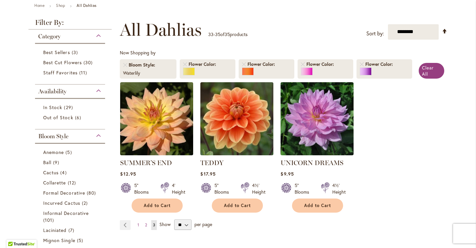
scroll to position [90, 0]
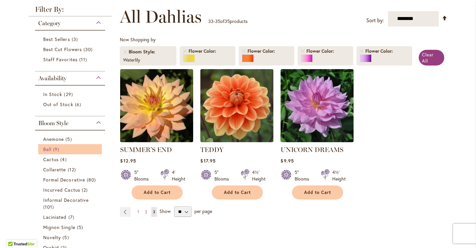
click at [46, 148] on span "Ball" at bounding box center [47, 149] width 8 height 6
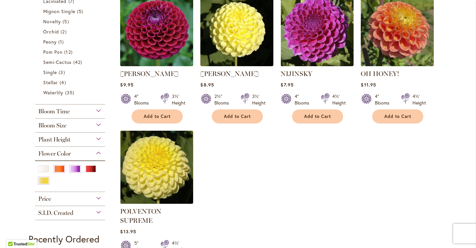
scroll to position [307, 0]
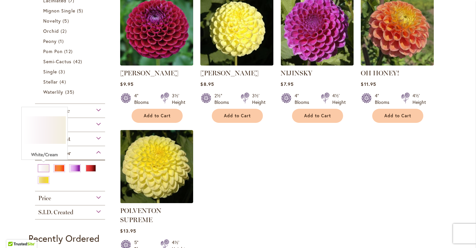
click at [44, 169] on div "White/Cream" at bounding box center [43, 168] width 10 height 7
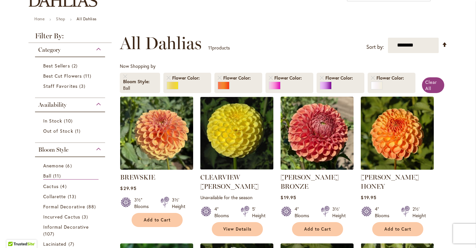
scroll to position [46, 0]
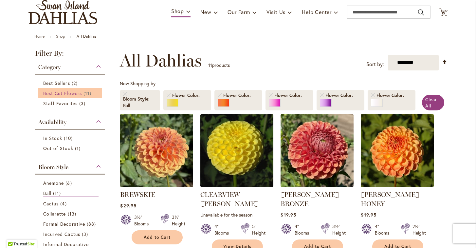
click at [67, 95] on span "Best Cut Flowers" at bounding box center [62, 93] width 39 height 6
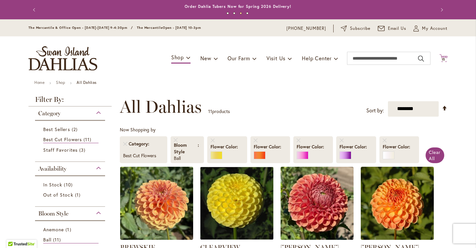
click at [444, 57] on span "15" at bounding box center [444, 59] width 4 height 4
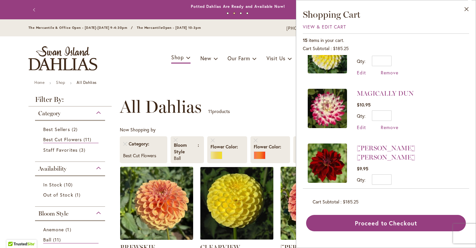
scroll to position [471, 0]
